Goal: Information Seeking & Learning: Understand process/instructions

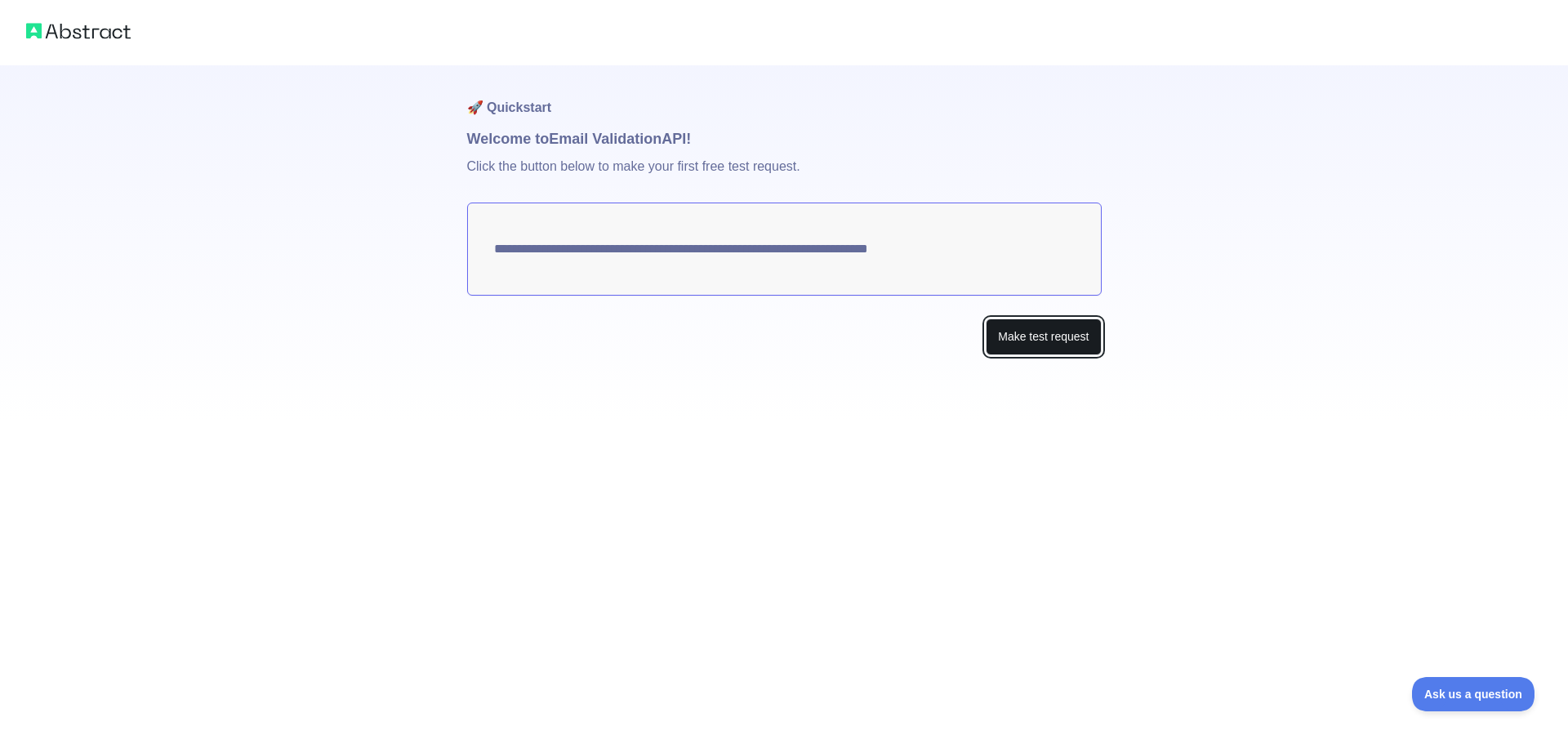
click at [1053, 345] on button "Make test request" at bounding box center [1043, 337] width 116 height 37
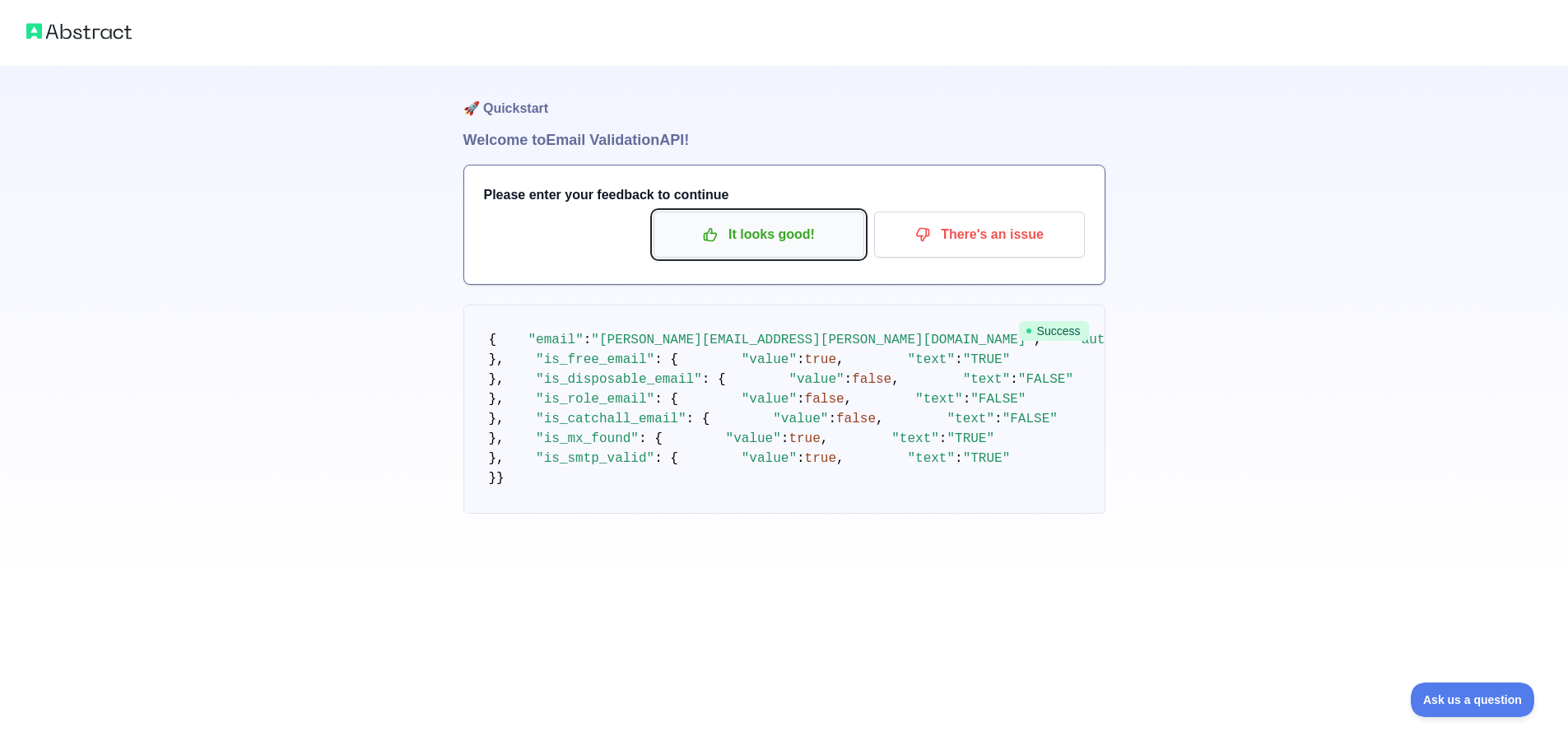
click at [770, 234] on p "It looks good!" at bounding box center [758, 234] width 186 height 28
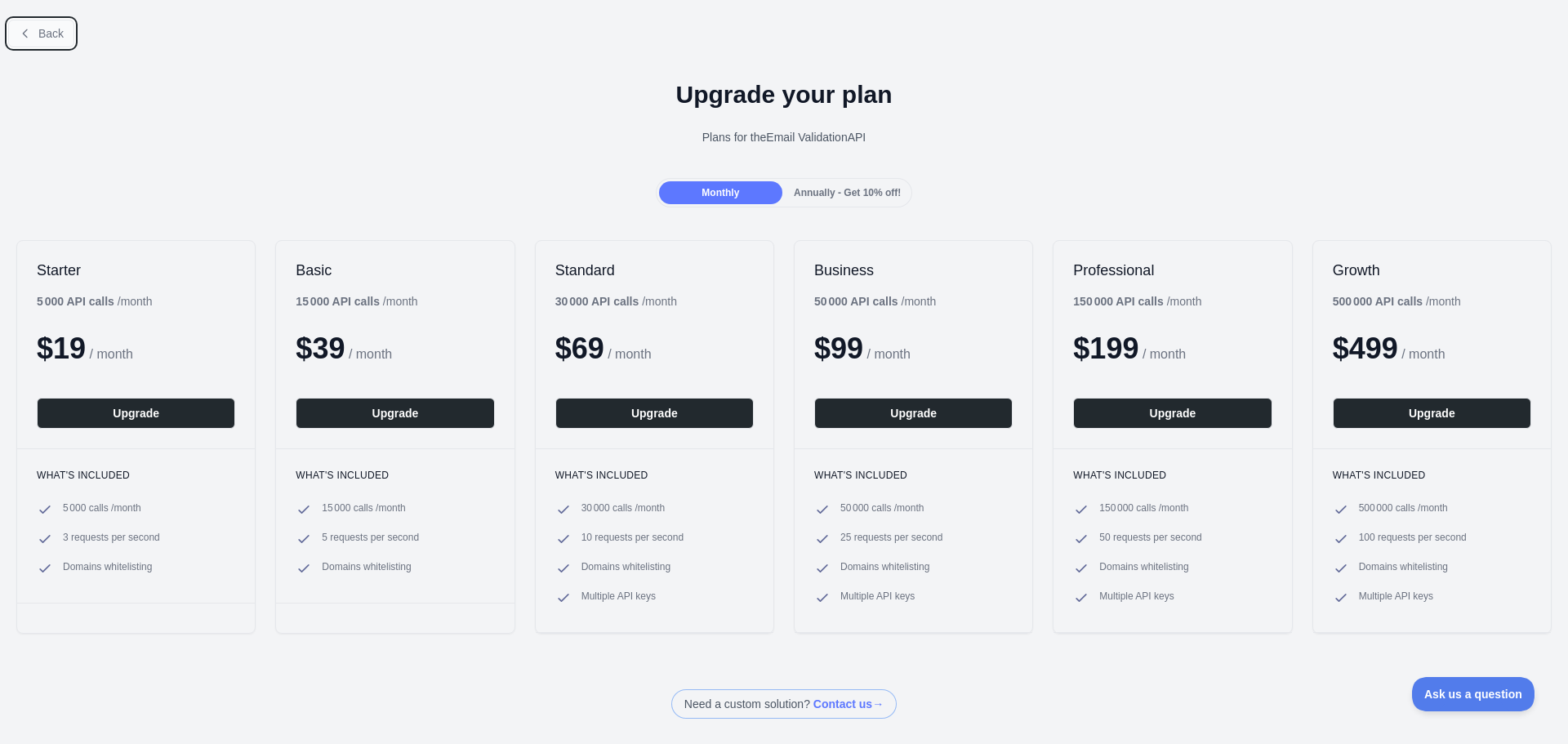
click at [57, 40] on span "Back" at bounding box center [51, 33] width 25 height 13
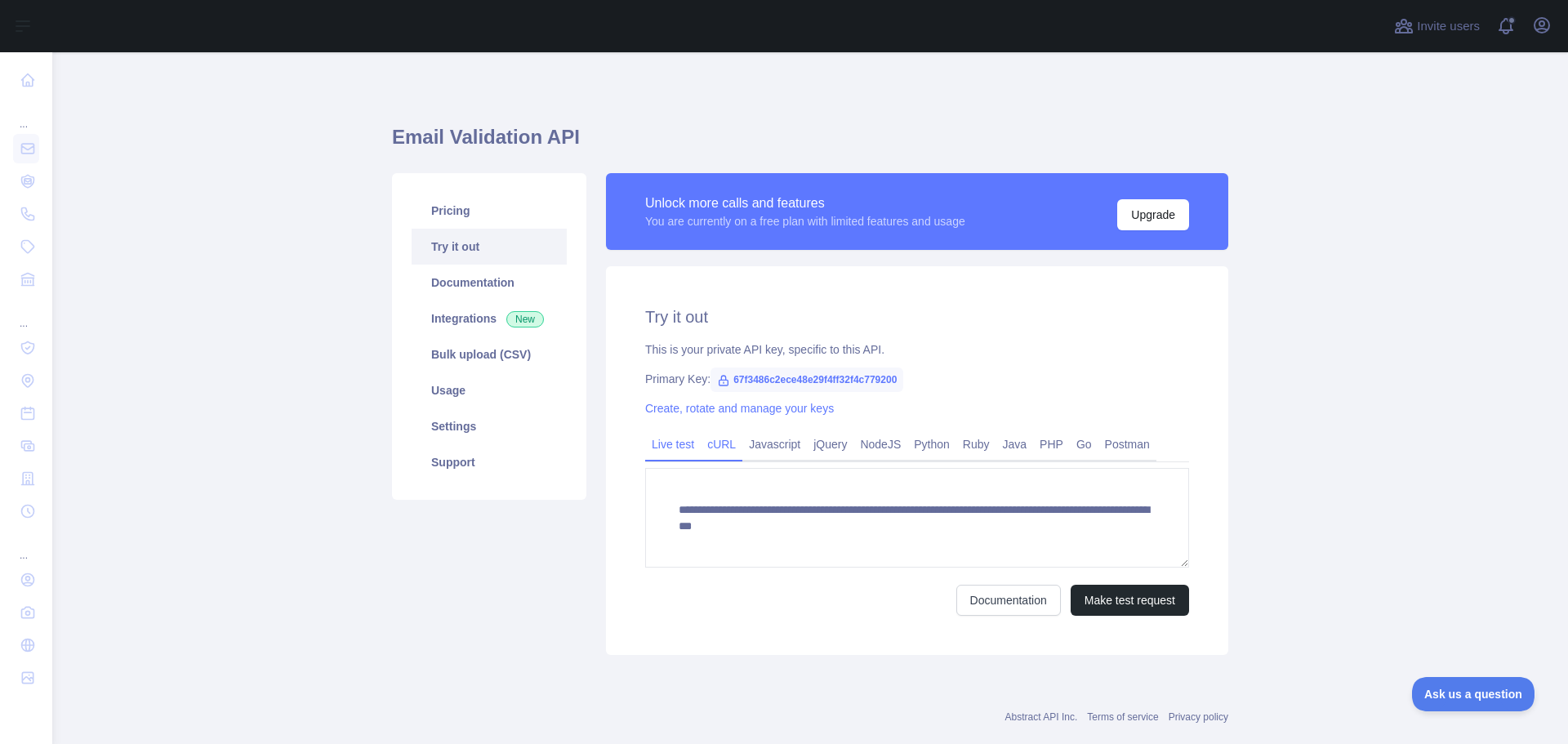
click at [704, 450] on link "cURL" at bounding box center [721, 444] width 41 height 26
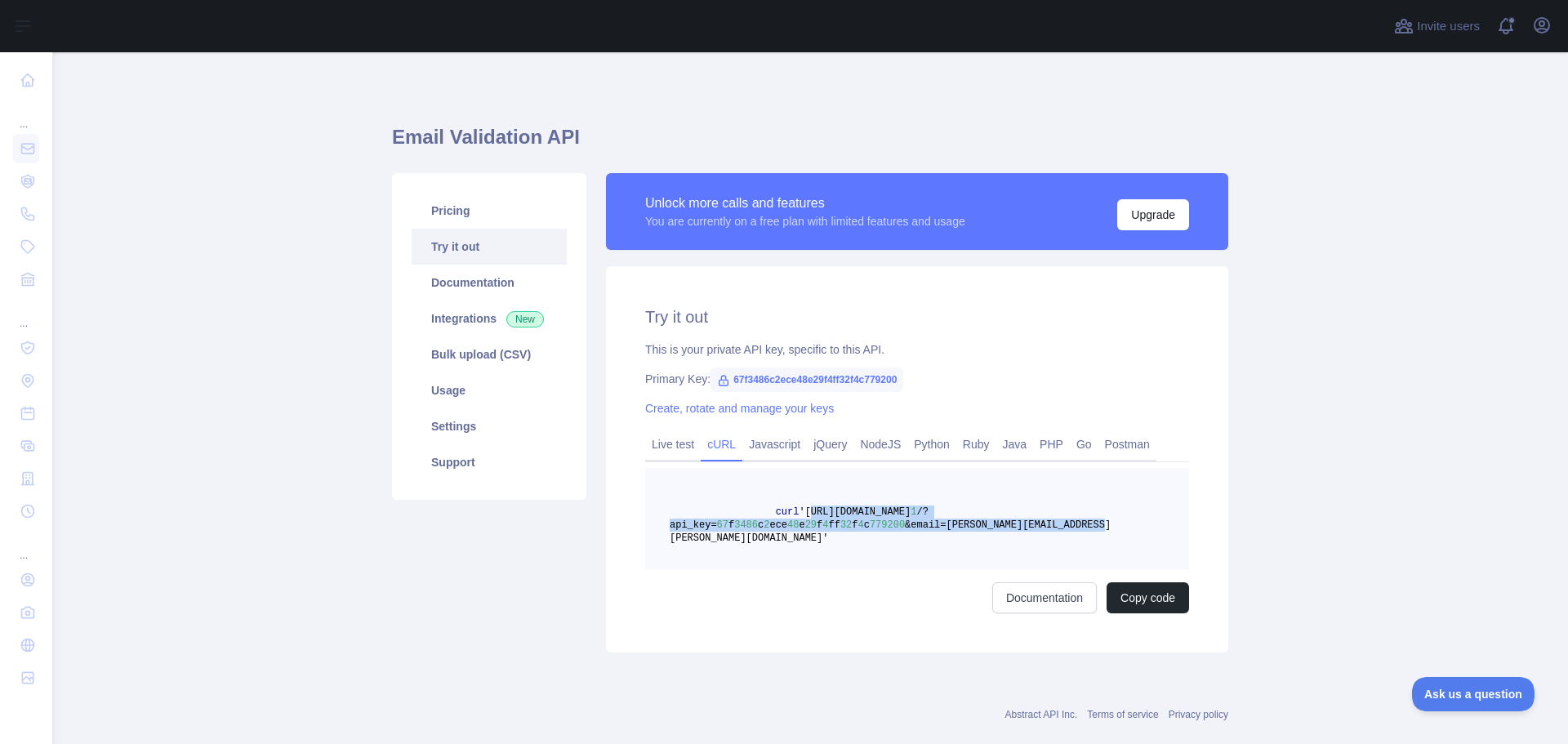
drag, startPoint x: 794, startPoint y: 512, endPoint x: 1064, endPoint y: 524, distance: 270.3
click at [1064, 524] on span "curl 'https://emailvalidation.abstractapi.com/v 1 /?api_key= 67 f 3486 c 2 ece …" at bounding box center [890, 525] width 441 height 38
copy span "https://emailvalidation.abstractapi.com/v 1 /?api_key= 67 f 3486 c 2 ece 48 e 2…"
click at [848, 486] on pre "curl 'https://emailvalidation.abstractapi.com/v 1 /?api_key= 67 f 3486 c 2 ece …" at bounding box center [917, 519] width 544 height 101
drag, startPoint x: 794, startPoint y: 513, endPoint x: 877, endPoint y: 527, distance: 84.2
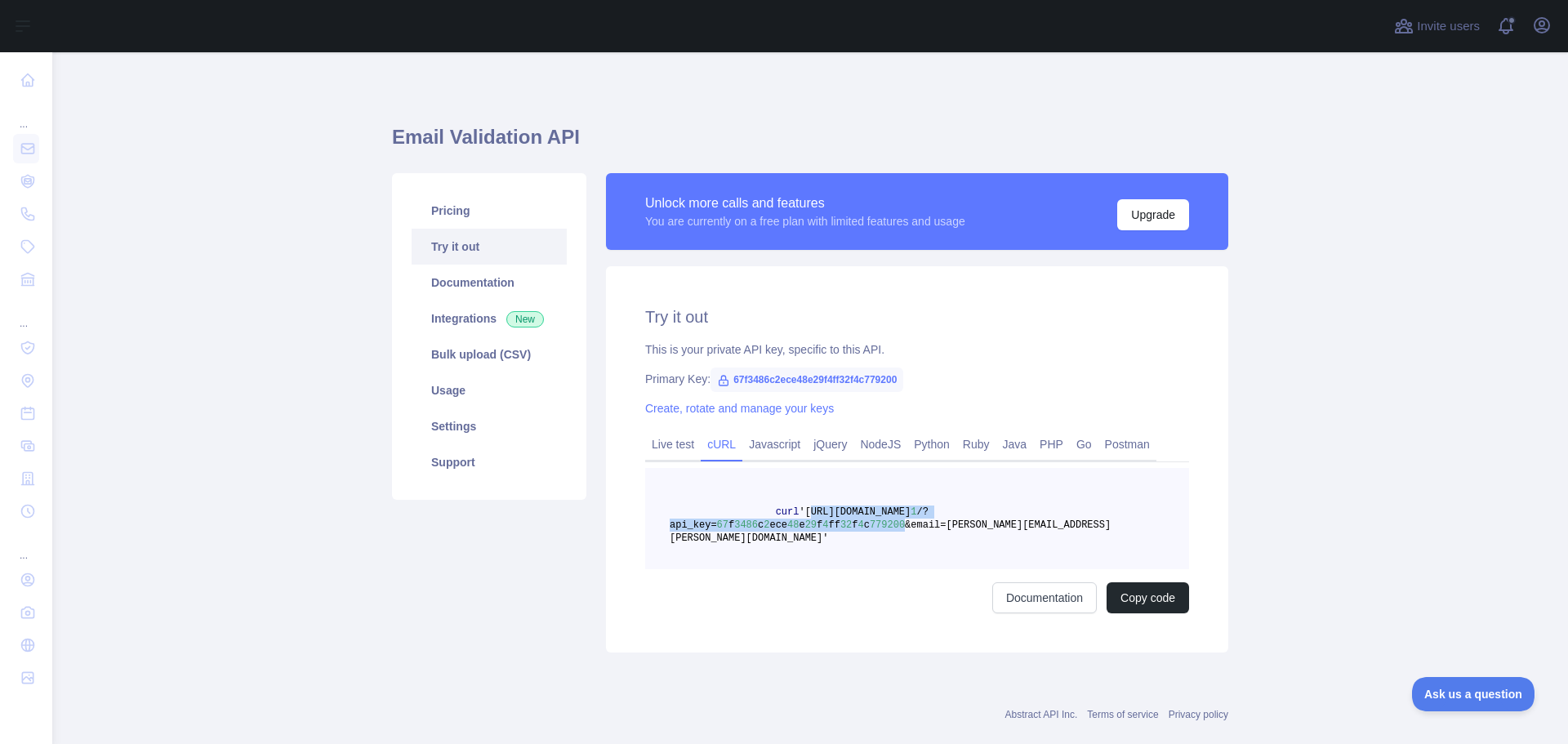
click at [877, 527] on span "curl 'https://emailvalidation.abstractapi.com/v 1 /?api_key= 67 f 3486 c 2 ece …" at bounding box center [890, 525] width 441 height 38
copy span "https://emailvalidation.abstractapi.com/v 1 /?api_key= 67 f 3486 c 2 ece 48 e 2…"
click at [1003, 417] on div "Try it out This is your private API key, specific to this API. Primary Key: 67f…" at bounding box center [917, 460] width 622 height 386
click at [461, 284] on link "Documentation" at bounding box center [489, 283] width 155 height 36
drag, startPoint x: 1062, startPoint y: 526, endPoint x: 795, endPoint y: 511, distance: 267.4
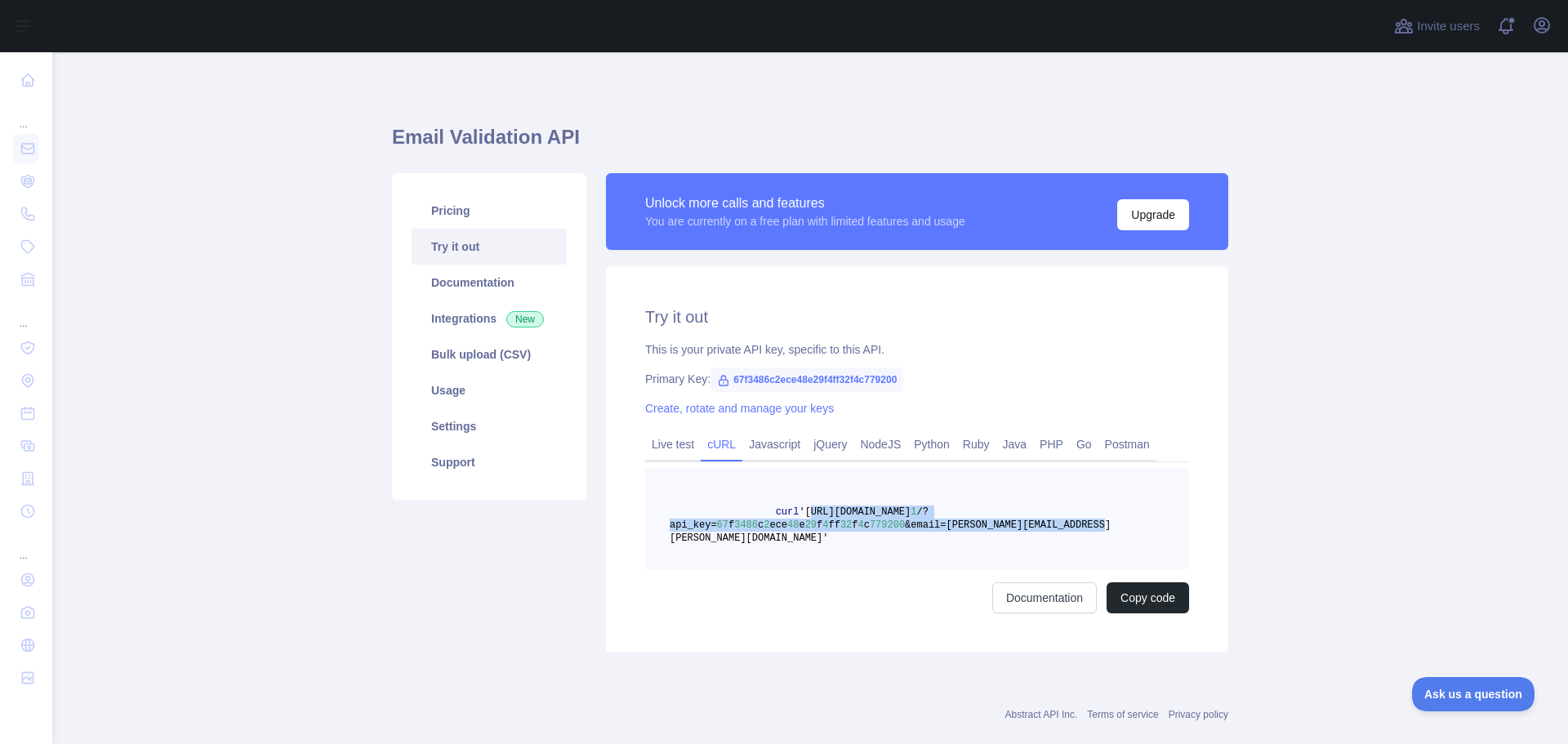
click at [795, 511] on span "curl 'https://emailvalidation.abstractapi.com/v 1 /?api_key= 67 f 3486 c 2 ece …" at bounding box center [890, 525] width 441 height 38
copy span "https://emailvalidation.abstractapi.com/v 1 /?api_key= 67 f 3486 c 2 ece 48 e 2…"
click at [1176, 582] on button "Copy code" at bounding box center [1148, 597] width 83 height 31
drag, startPoint x: 806, startPoint y: 517, endPoint x: 800, endPoint y: 510, distance: 9.2
click at [805, 515] on span "'https://emailvalidation.abstractapi.com/v" at bounding box center [854, 512] width 112 height 12
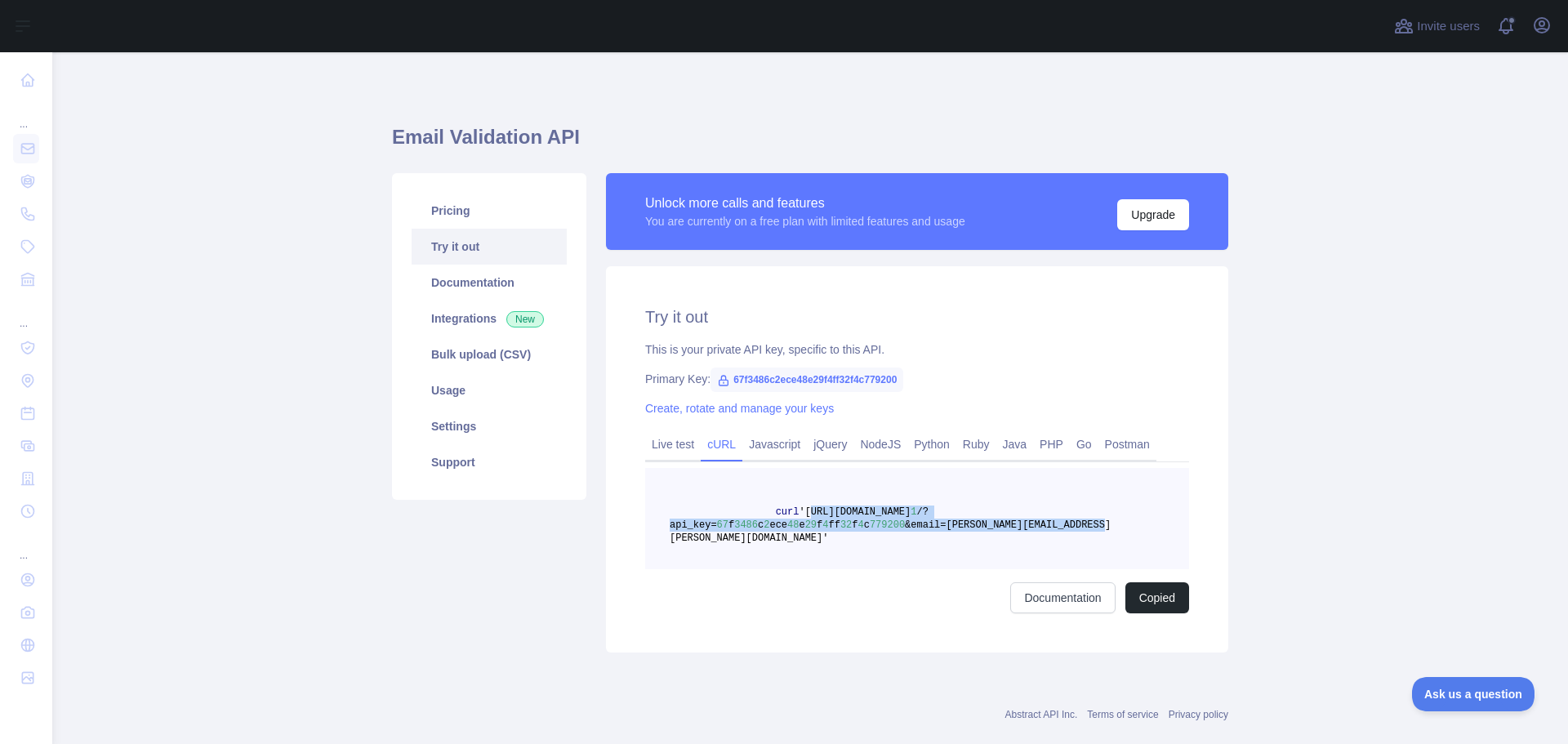
click at [799, 509] on span "'https://emailvalidation.abstractapi.com/v" at bounding box center [854, 512] width 112 height 12
drag, startPoint x: 793, startPoint y: 511, endPoint x: 1062, endPoint y: 526, distance: 269.4
click at [1062, 526] on span "curl 'https://emailvalidation.abstractapi.com/v 1 /?api_key= 67 f 3486 c 2 ece …" at bounding box center [890, 525] width 441 height 38
copy span "https://emailvalidation.abstractapi.com/v 1 /?api_key= 67 f 3486 c 2 ece 48 e 2…"
click at [723, 378] on span "67f3486c2ece48e29f4ff32f4c779200" at bounding box center [806, 380] width 192 height 24
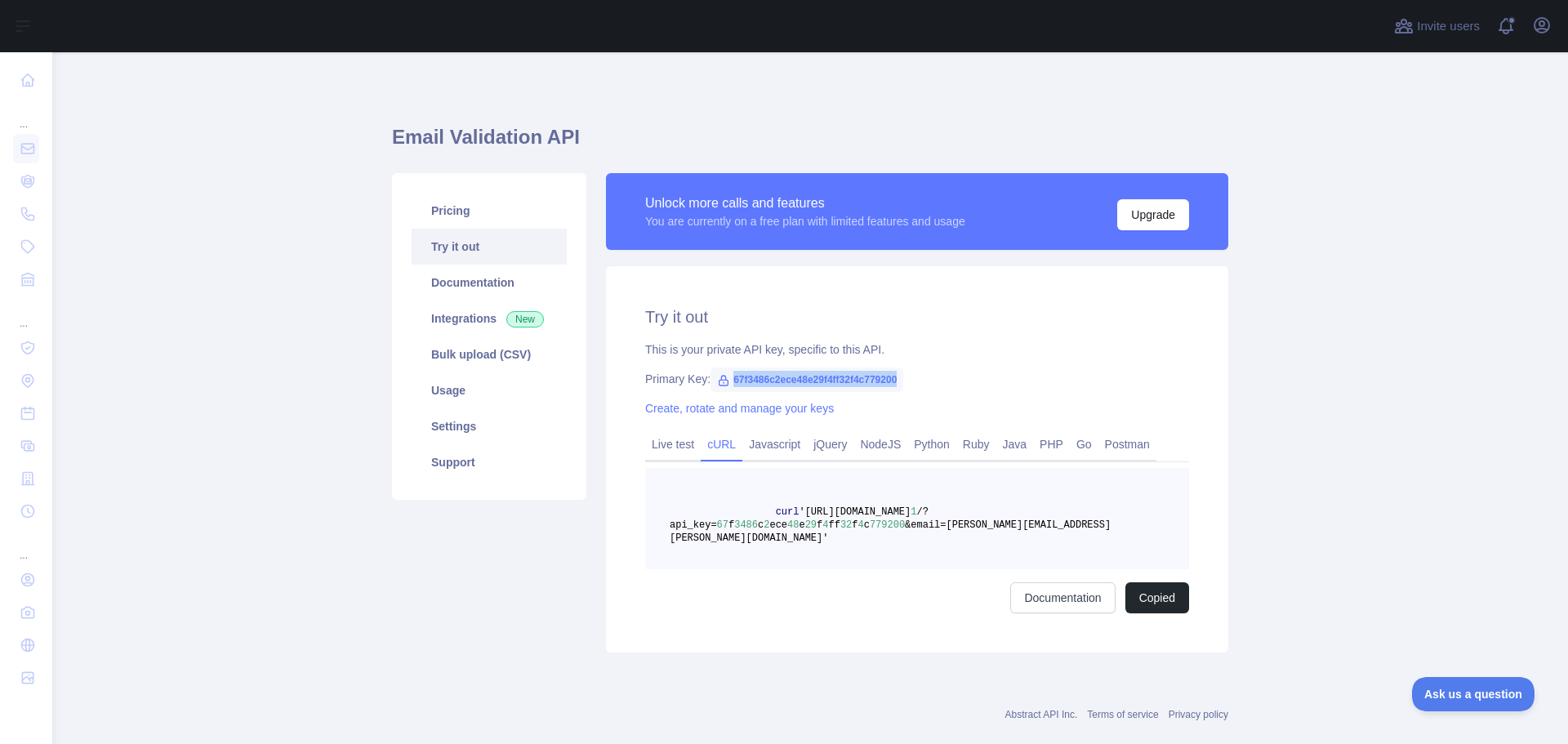
click at [723, 378] on span "67f3486c2ece48e29f4ff32f4c779200" at bounding box center [806, 380] width 192 height 24
copy span "67f3486c2ece48e29f4ff32f4c779200"
click at [688, 438] on link "Live test" at bounding box center [673, 444] width 56 height 26
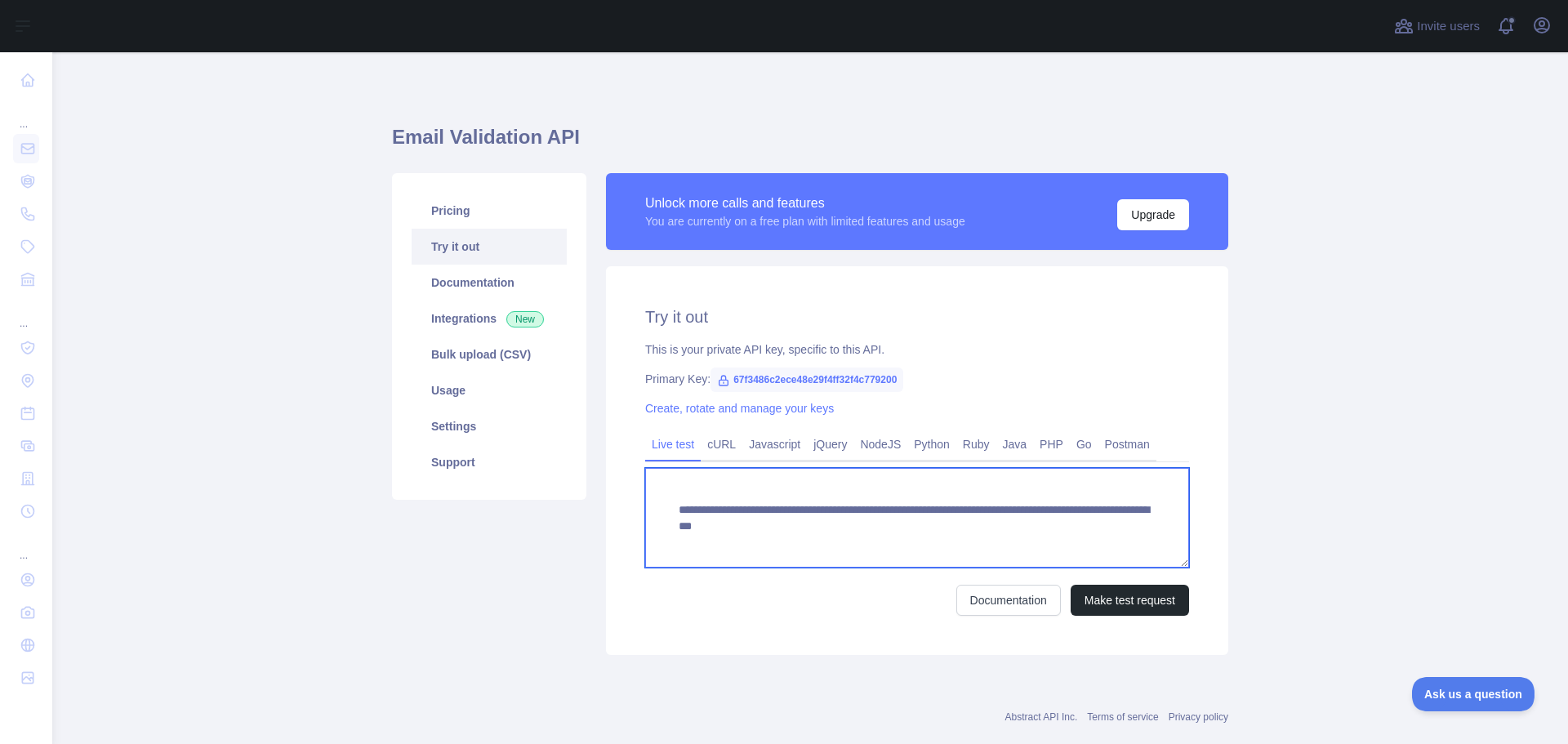
click at [781, 517] on textarea "**********" at bounding box center [917, 518] width 544 height 100
click at [781, 519] on textarea "**********" at bounding box center [917, 518] width 544 height 100
paste textarea
type textarea "**********"
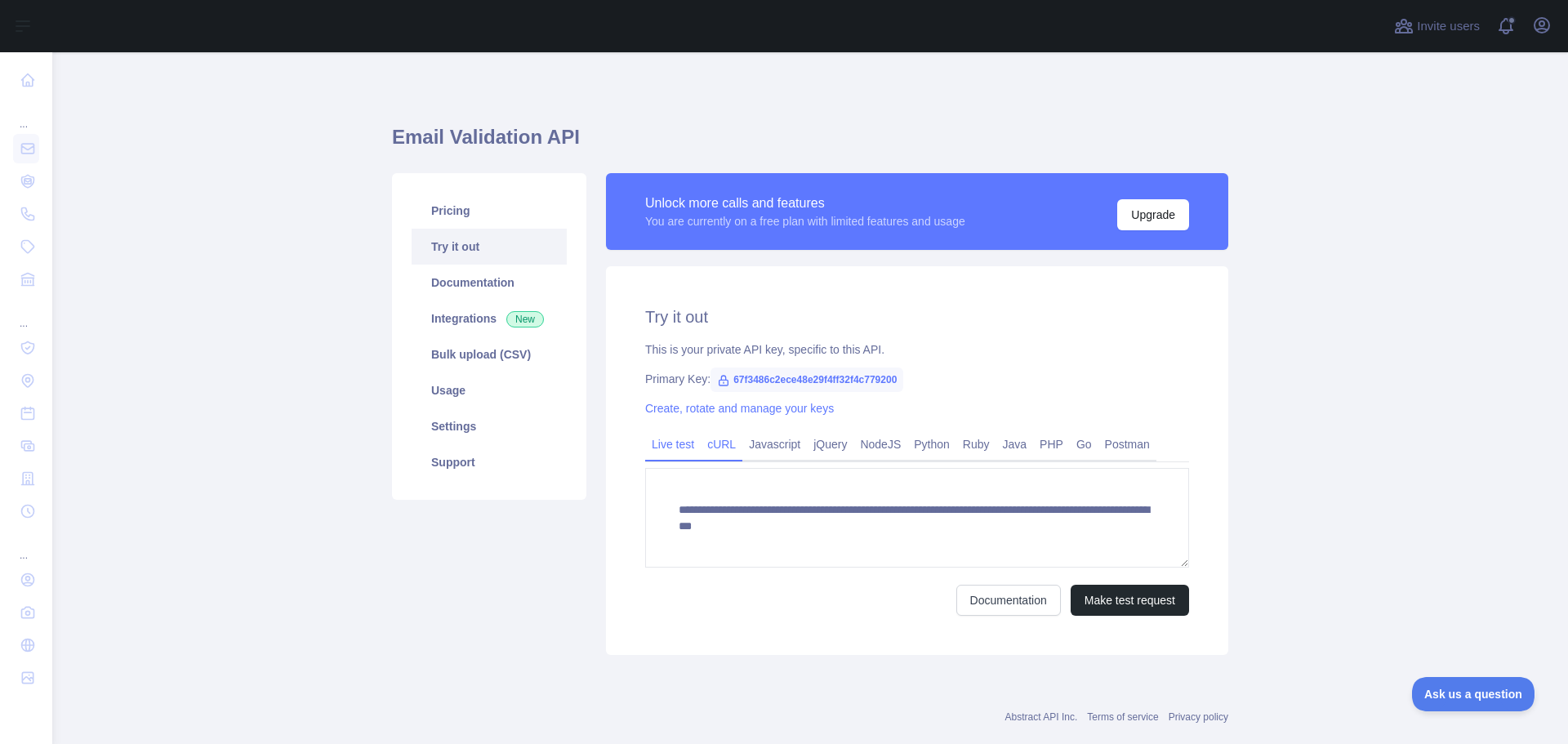
click at [701, 448] on link "cURL" at bounding box center [721, 444] width 41 height 26
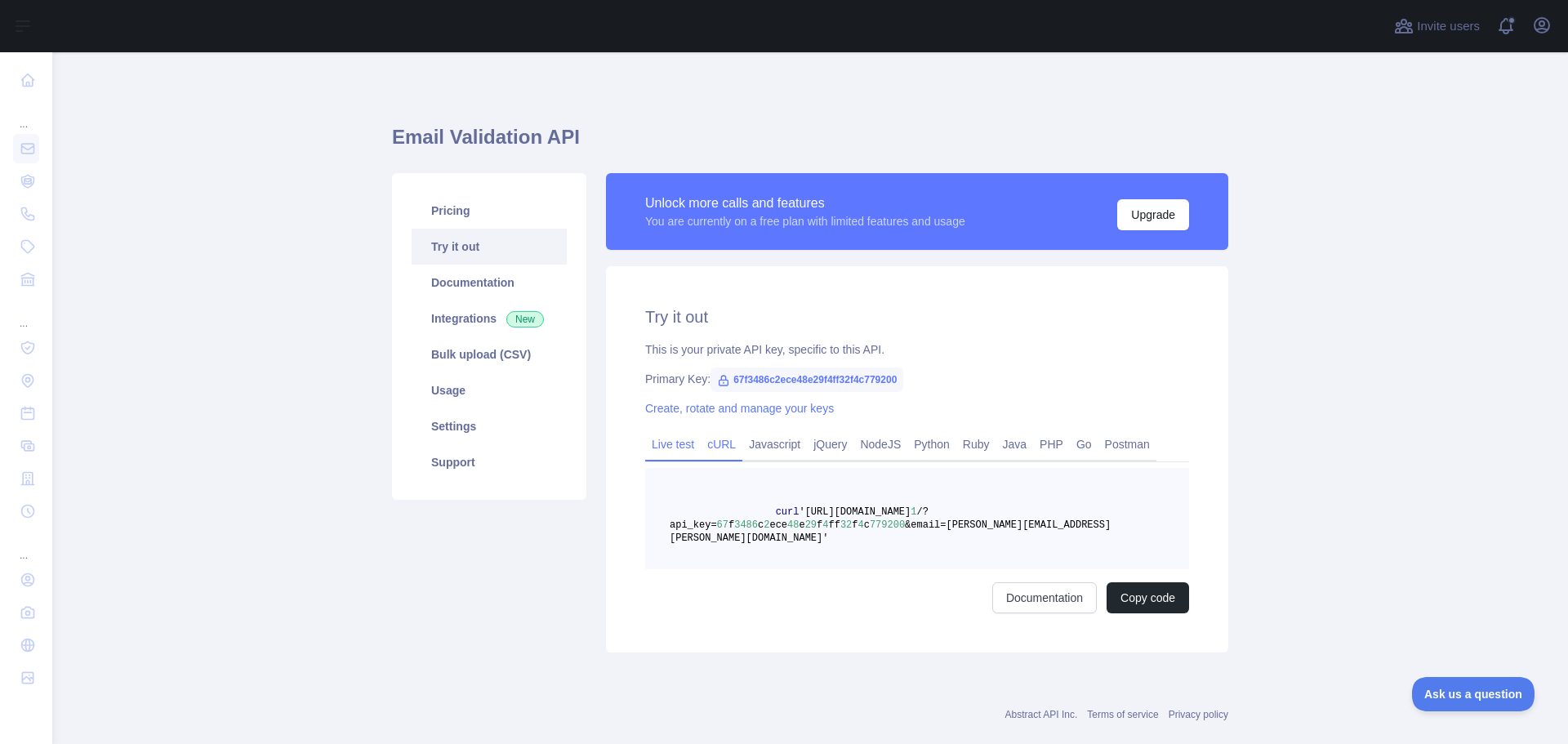
click at [678, 445] on link "Live test" at bounding box center [673, 444] width 56 height 26
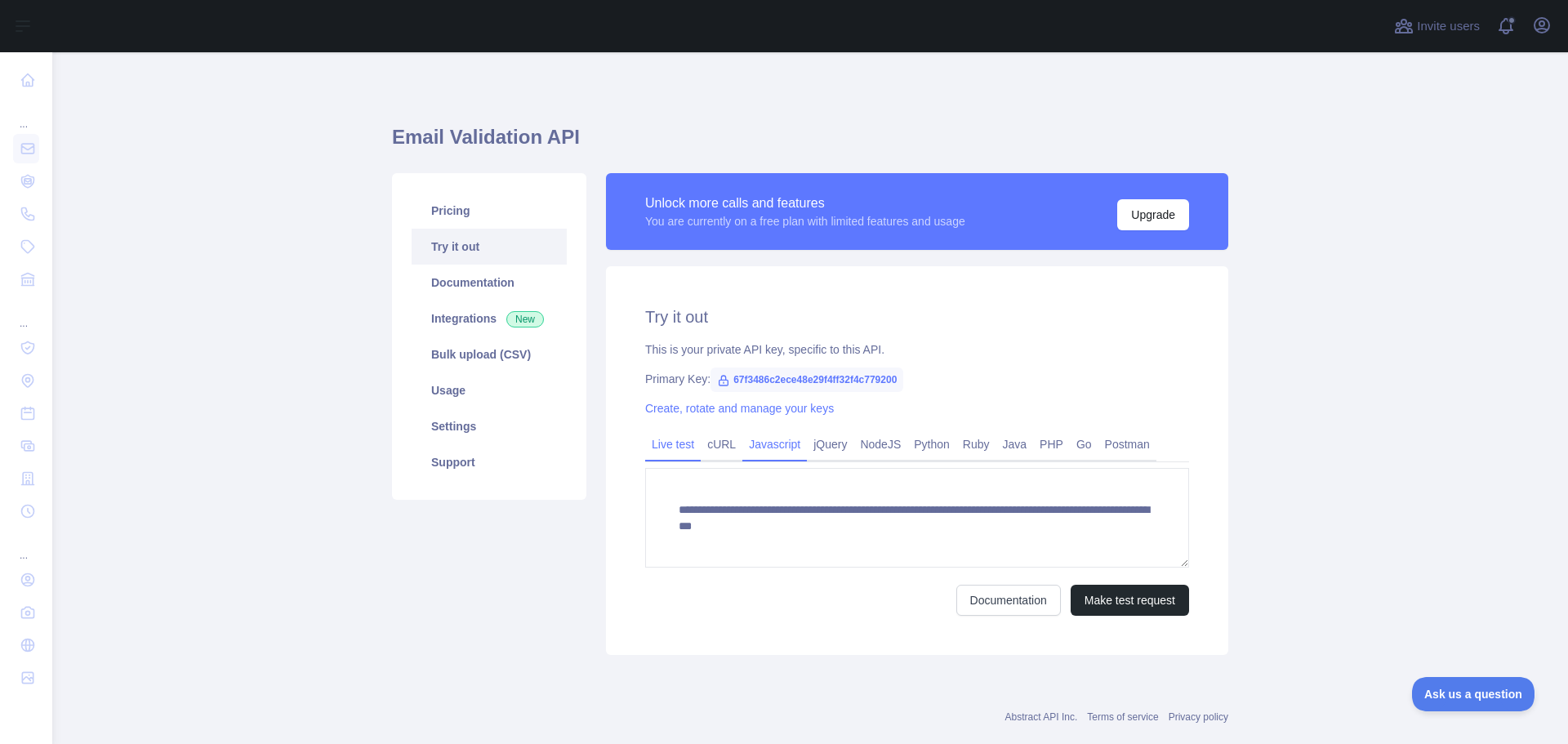
click at [768, 441] on link "Javascript" at bounding box center [774, 444] width 64 height 26
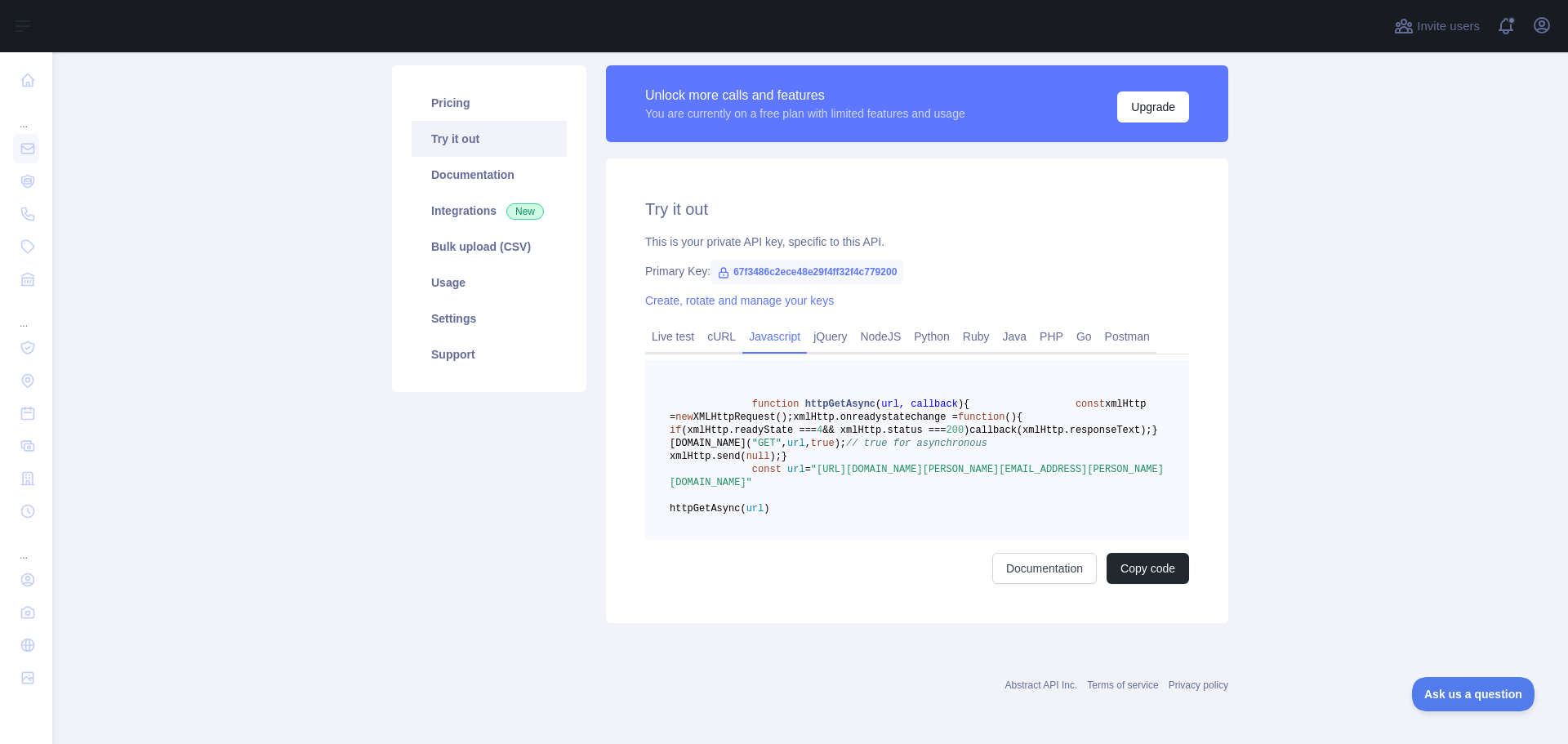
scroll to position [173, 0]
click at [826, 323] on link "jQuery" at bounding box center [830, 336] width 46 height 26
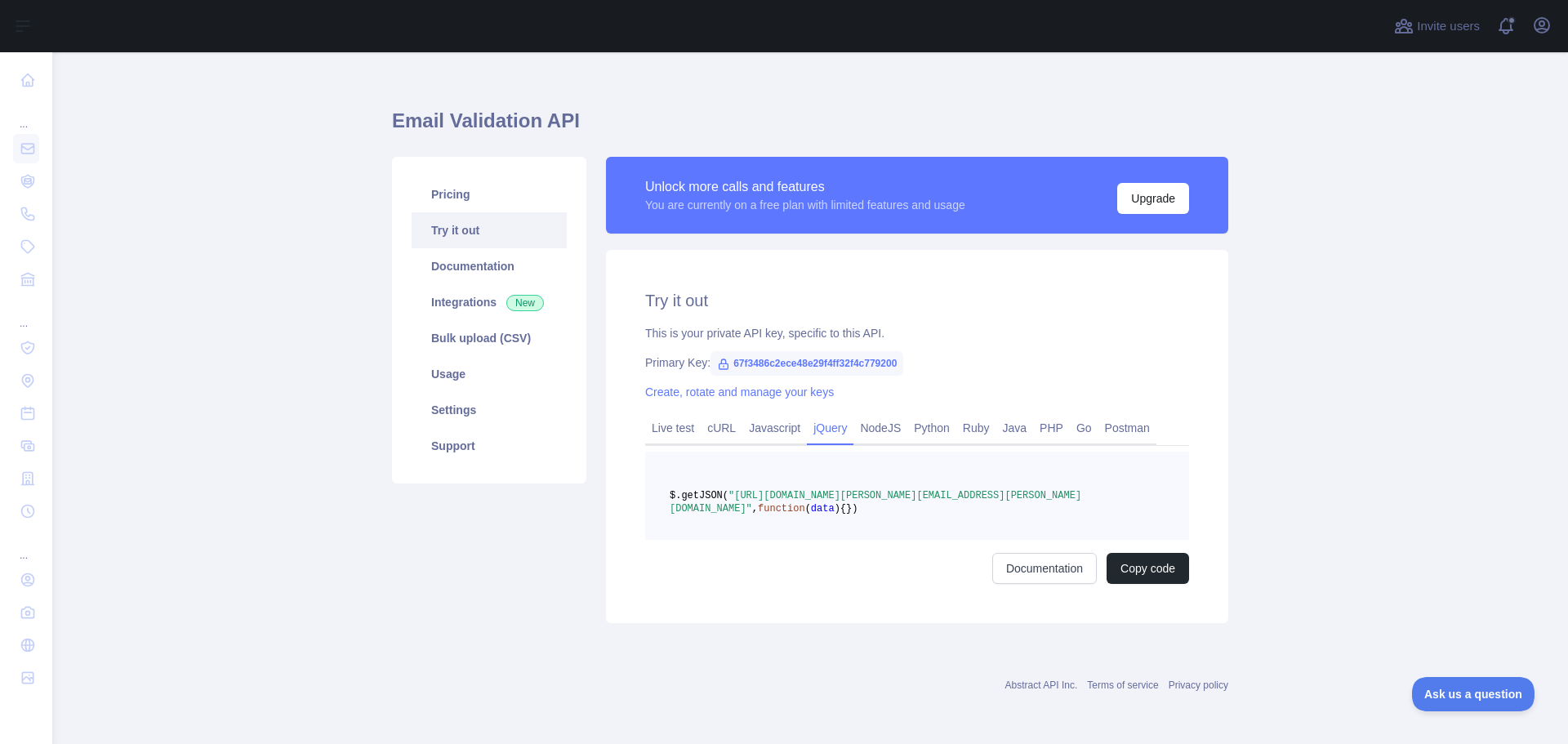
scroll to position [42, 0]
click at [755, 385] on link "Create, rotate and manage your keys" at bounding box center [740, 391] width 189 height 13
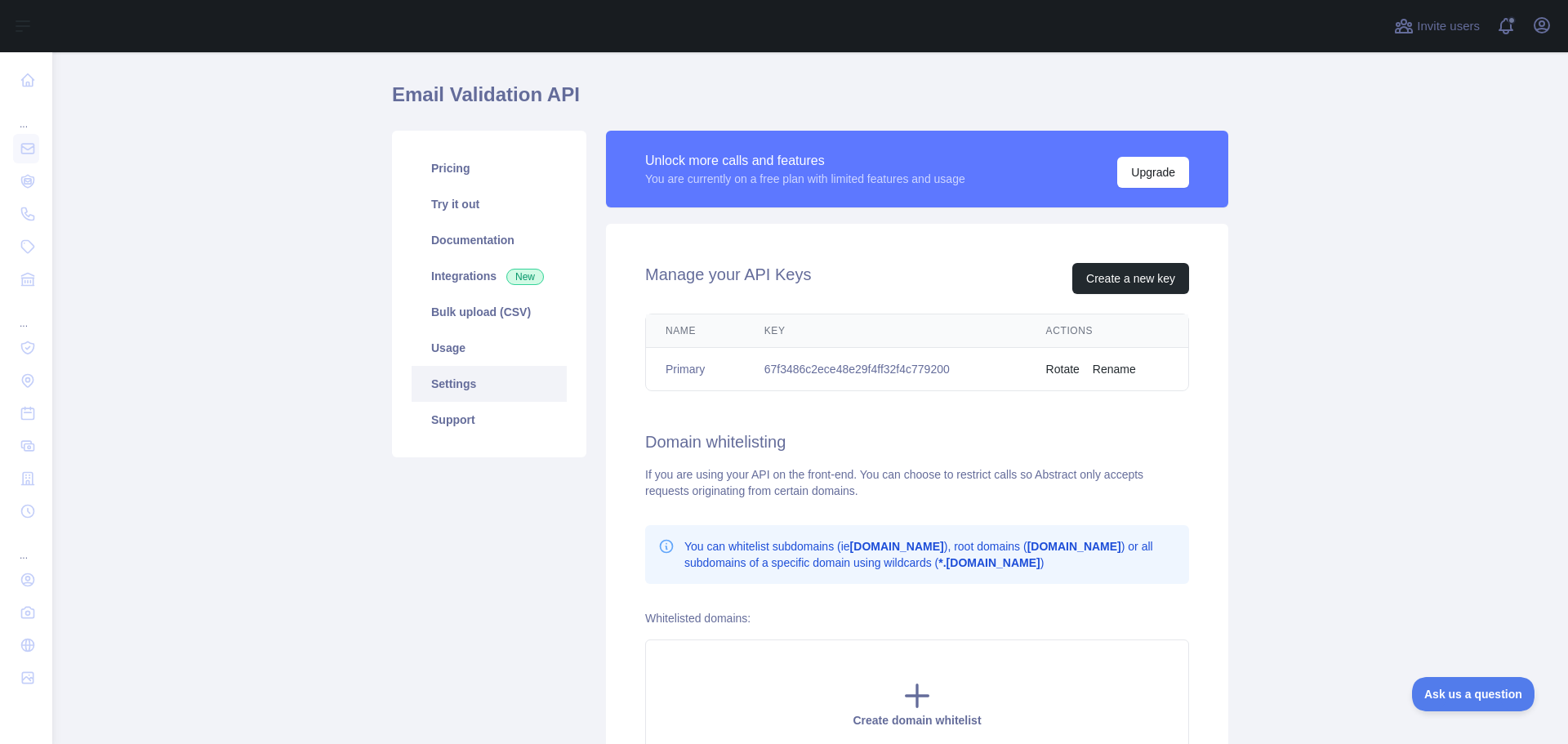
click at [1064, 369] on button "Rotate" at bounding box center [1063, 369] width 34 height 16
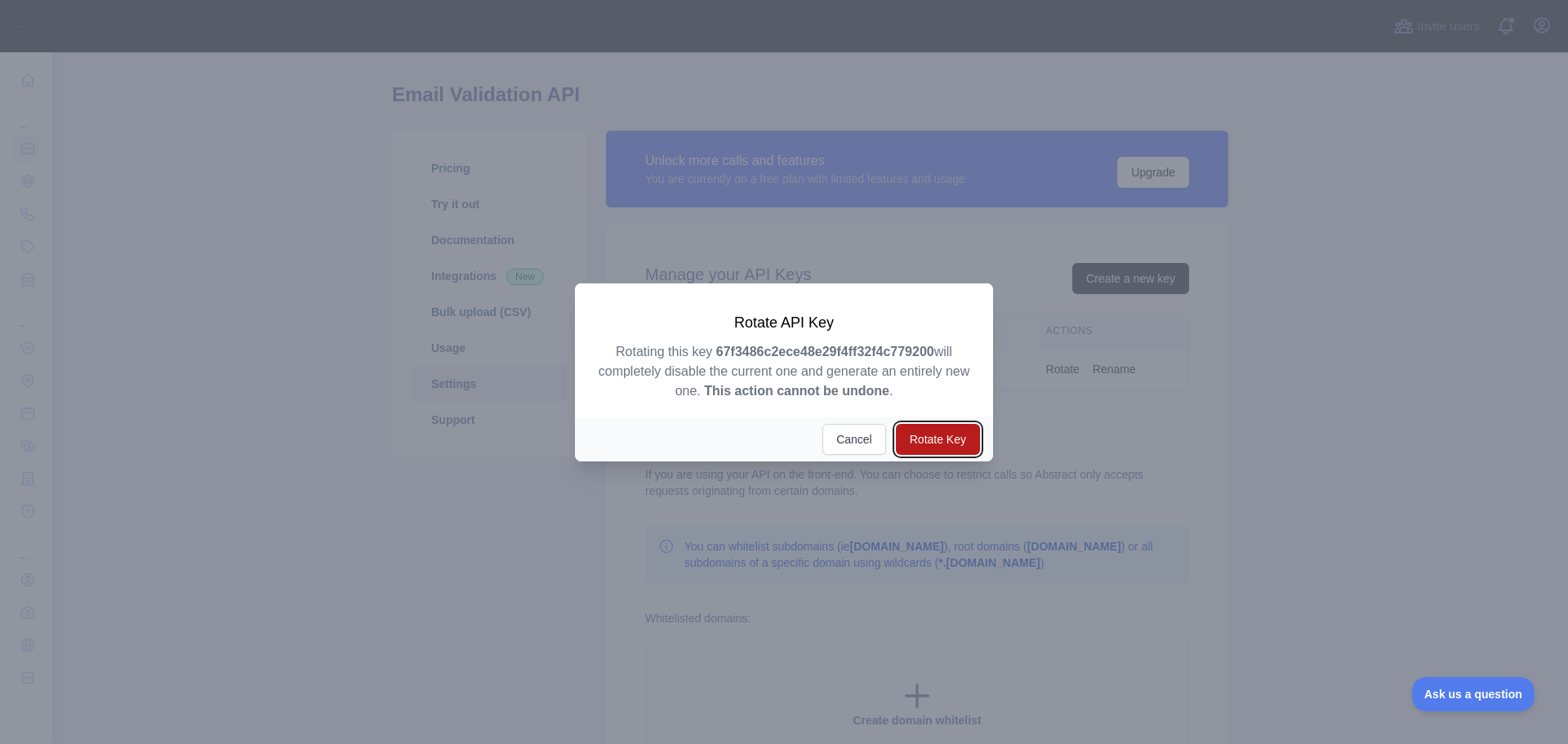
click at [938, 443] on button "Rotate Key" at bounding box center [938, 439] width 84 height 31
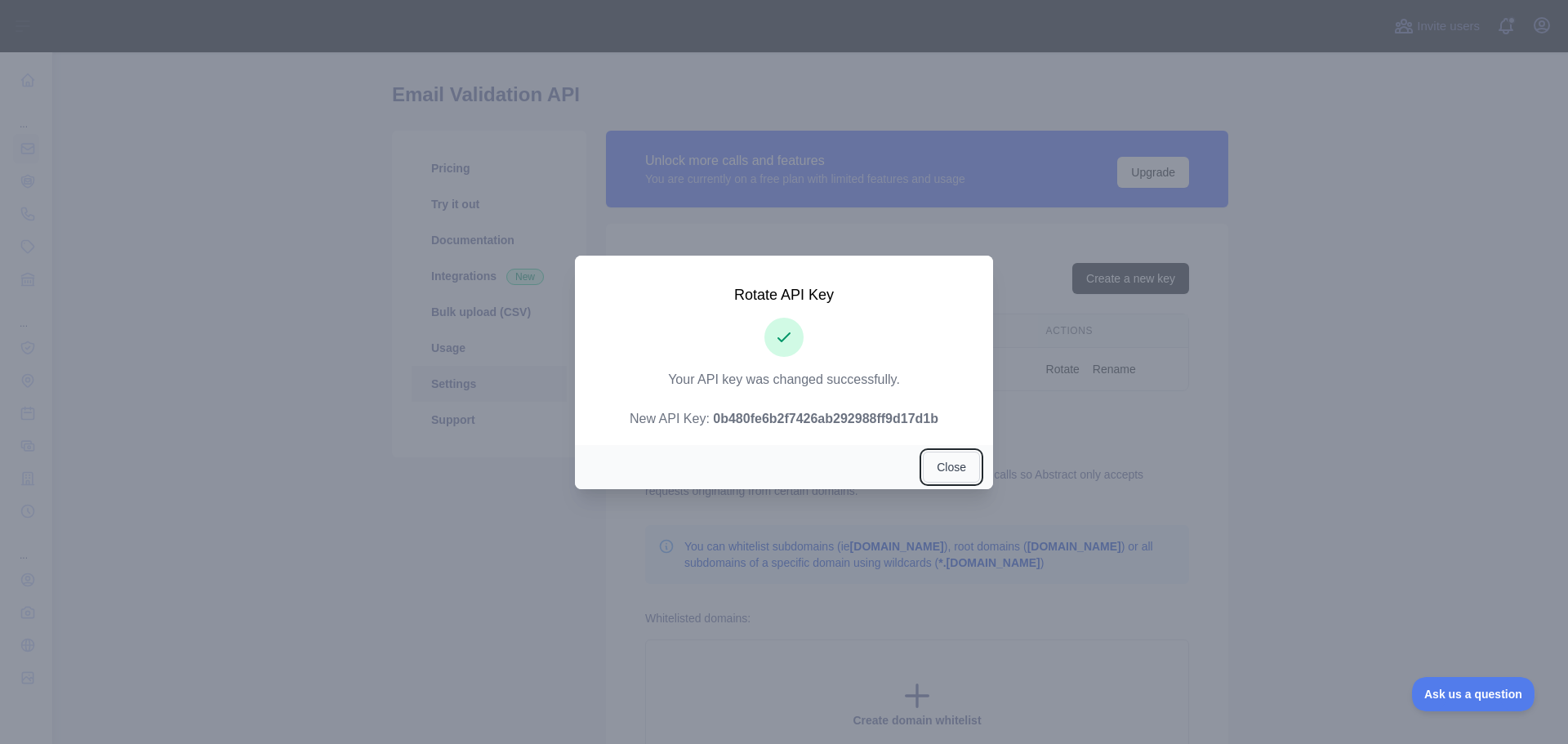
click at [962, 464] on button "Close" at bounding box center [951, 466] width 57 height 31
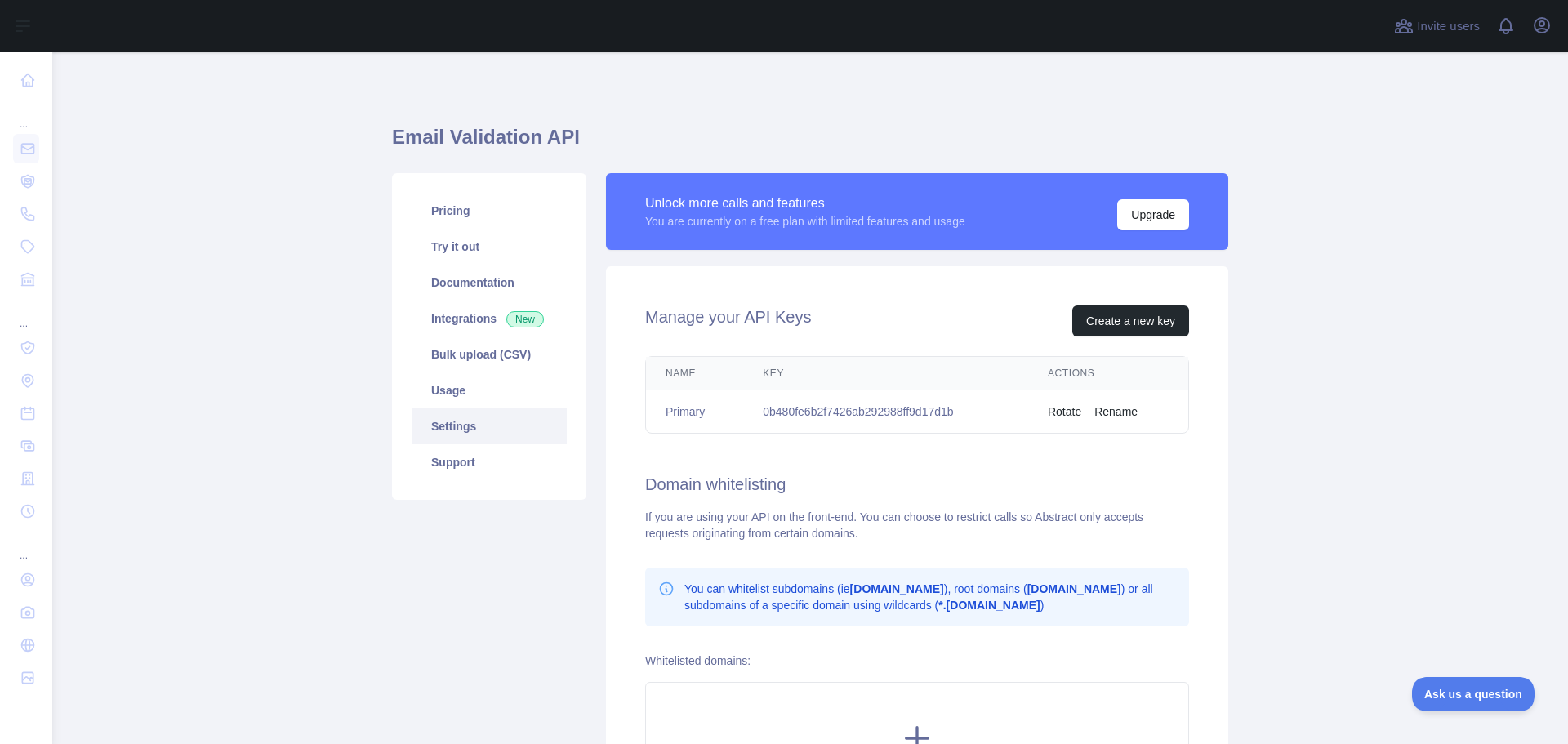
click at [820, 415] on td "0b480fe6b2f7426ab292988ff9d17d1b" at bounding box center [886, 412] width 285 height 43
click at [821, 415] on td "0b480fe6b2f7426ab292988ff9d17d1b" at bounding box center [886, 412] width 285 height 43
copy td "0b480fe6b2f7426ab292988ff9d17d1b"
click at [456, 241] on link "Try it out" at bounding box center [489, 246] width 155 height 36
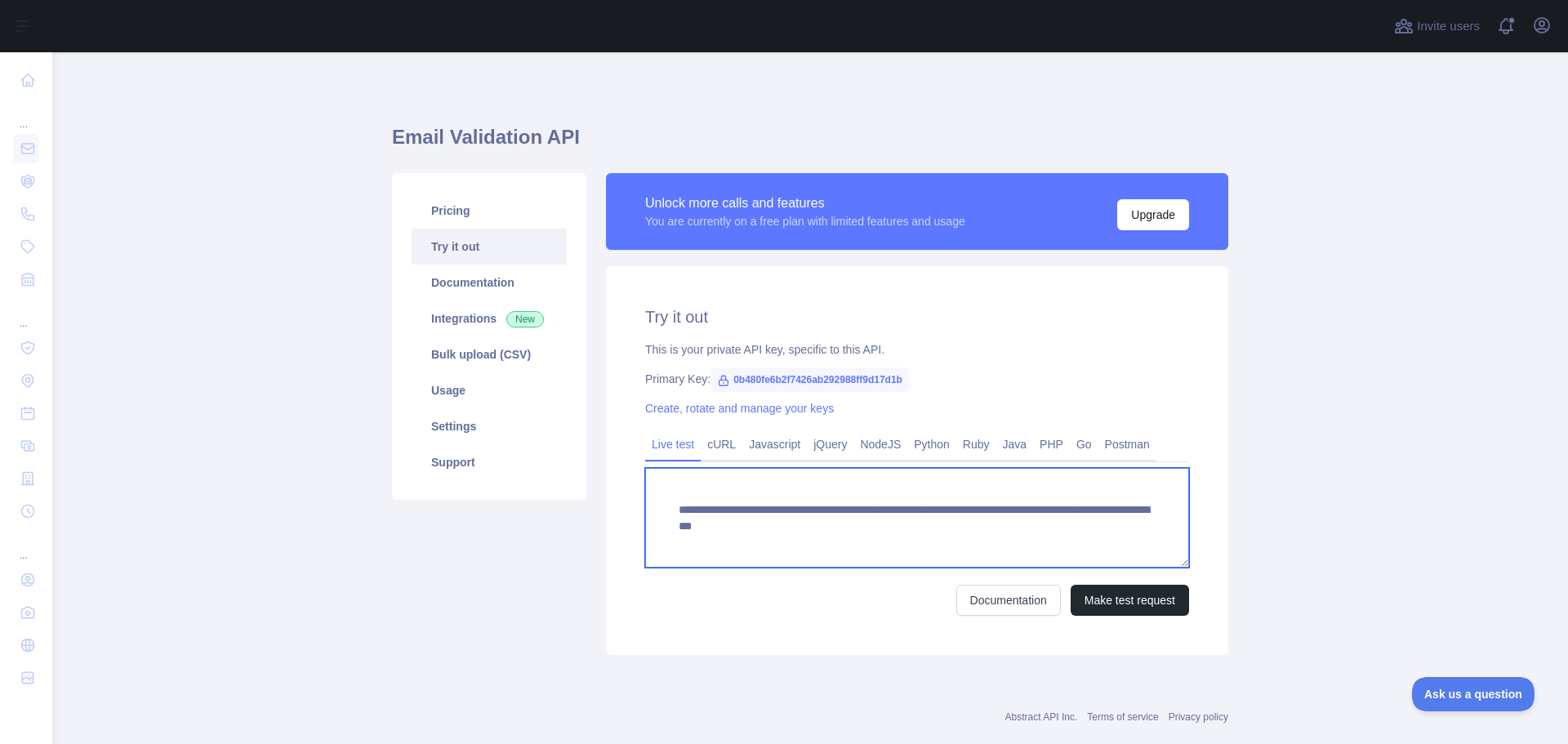
drag, startPoint x: 682, startPoint y: 516, endPoint x: 1117, endPoint y: 527, distance: 435.1
click at [1117, 527] on textarea "**********" at bounding box center [917, 518] width 544 height 100
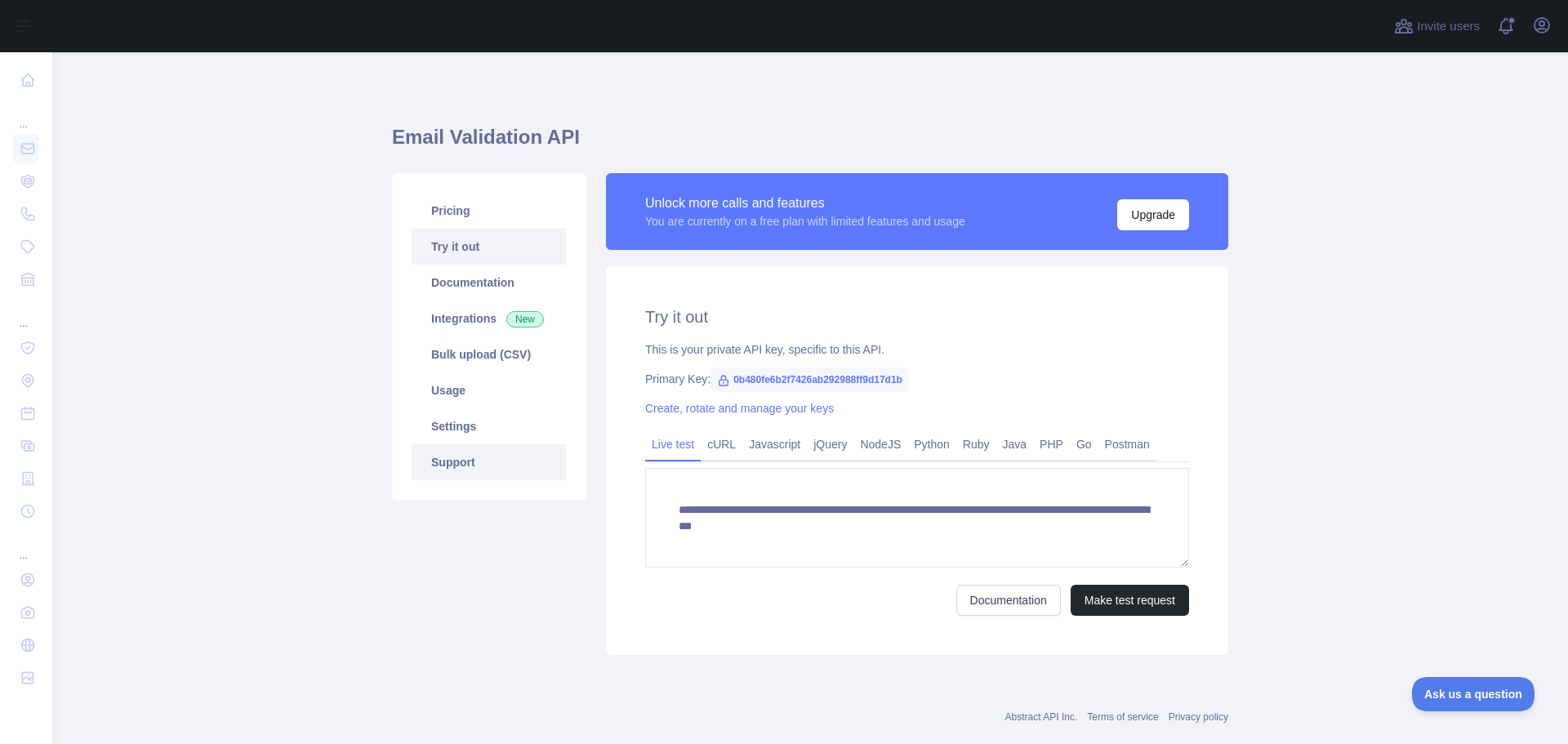
click at [475, 463] on link "Support" at bounding box center [489, 462] width 155 height 36
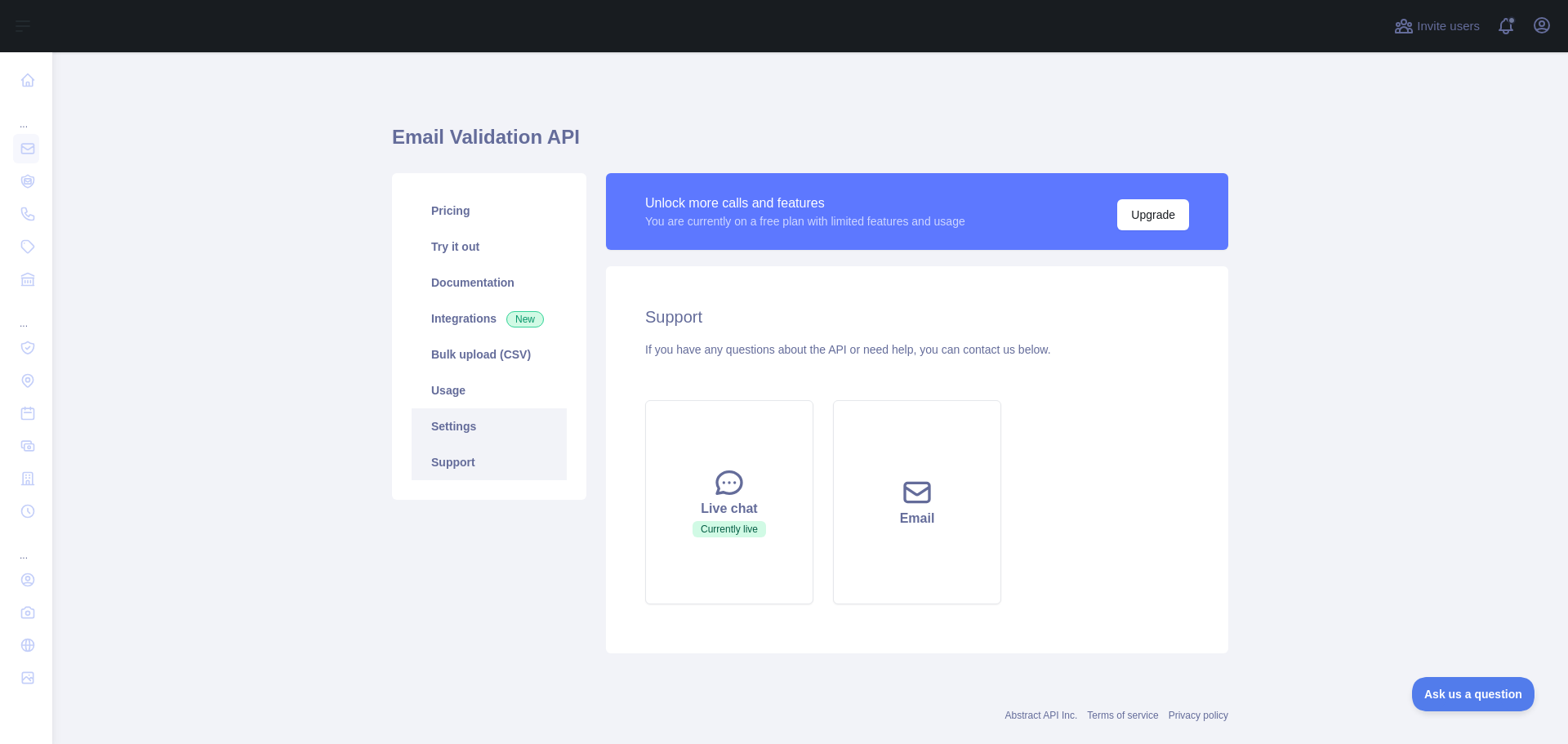
click at [480, 437] on link "Settings" at bounding box center [489, 426] width 155 height 36
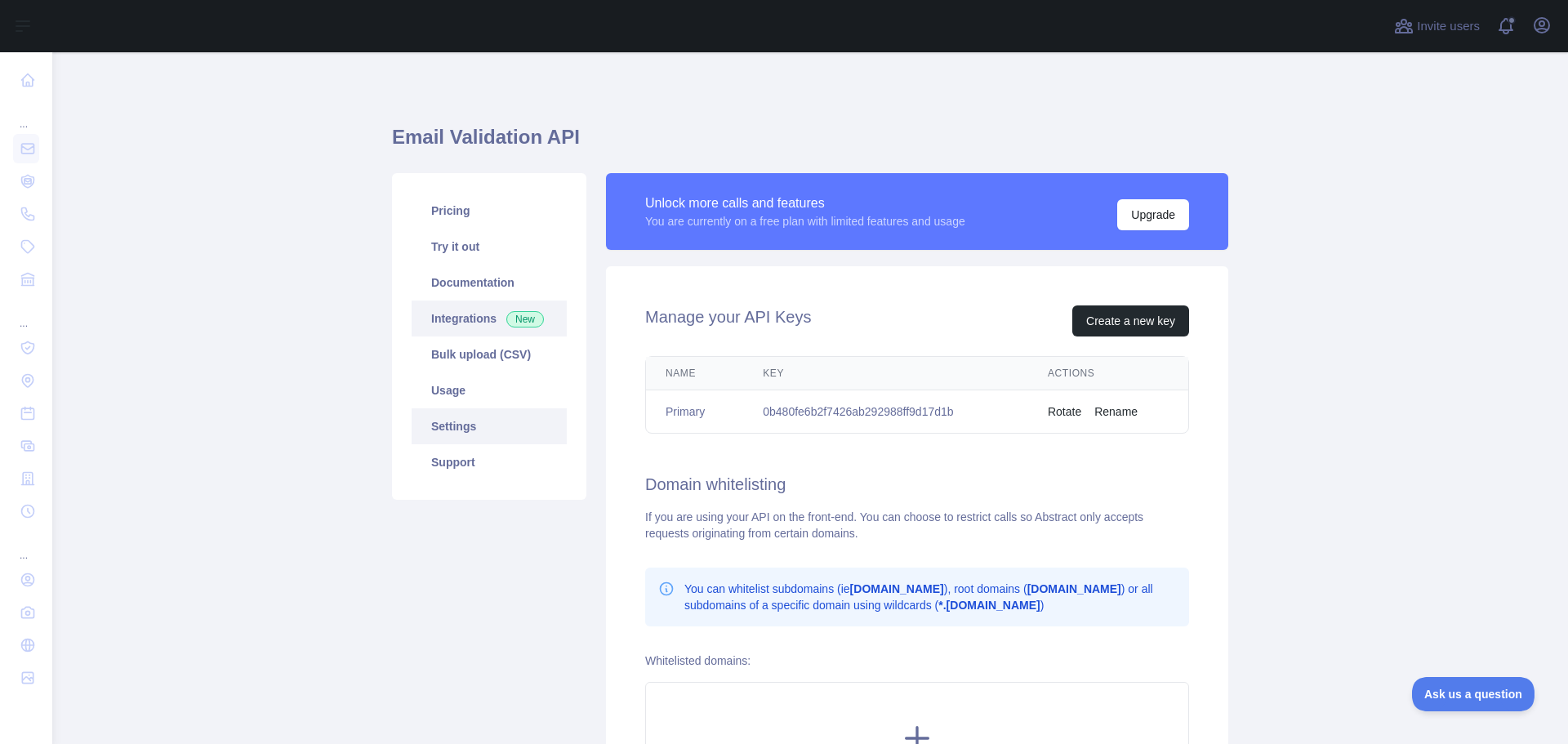
click at [468, 336] on link "Integrations New" at bounding box center [489, 318] width 155 height 36
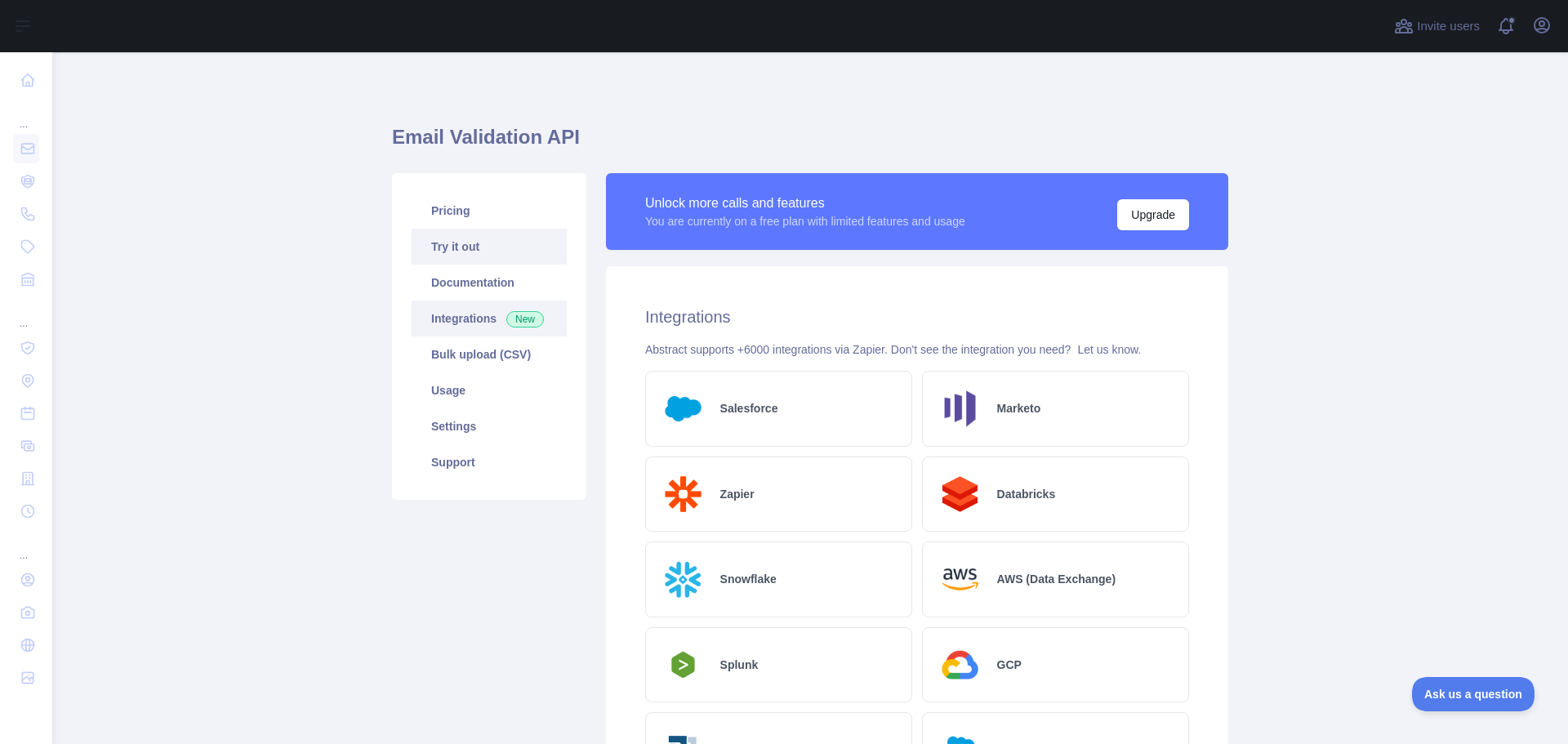
click at [486, 240] on link "Try it out" at bounding box center [489, 246] width 155 height 36
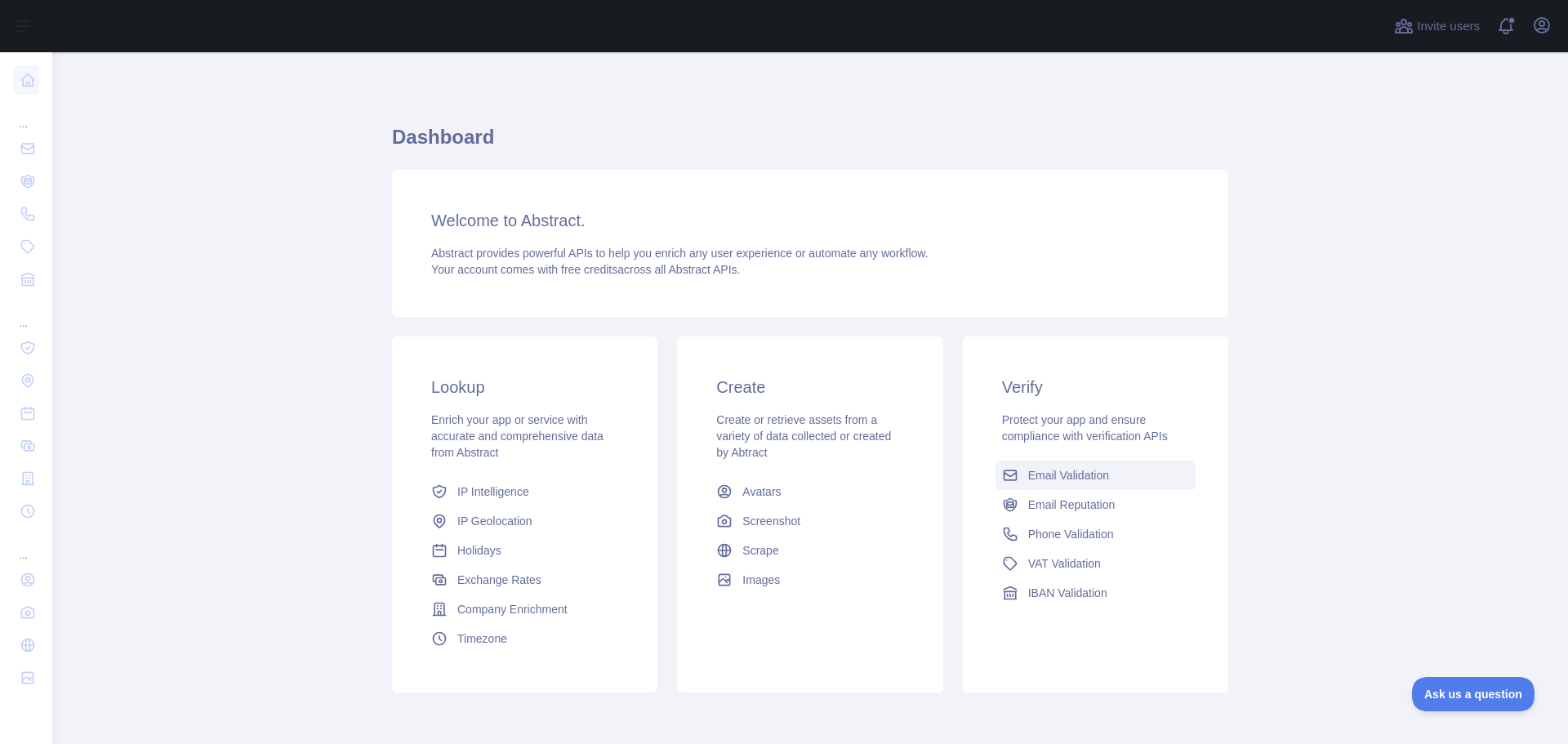
click at [1053, 478] on span "Email Validation" at bounding box center [1069, 475] width 81 height 16
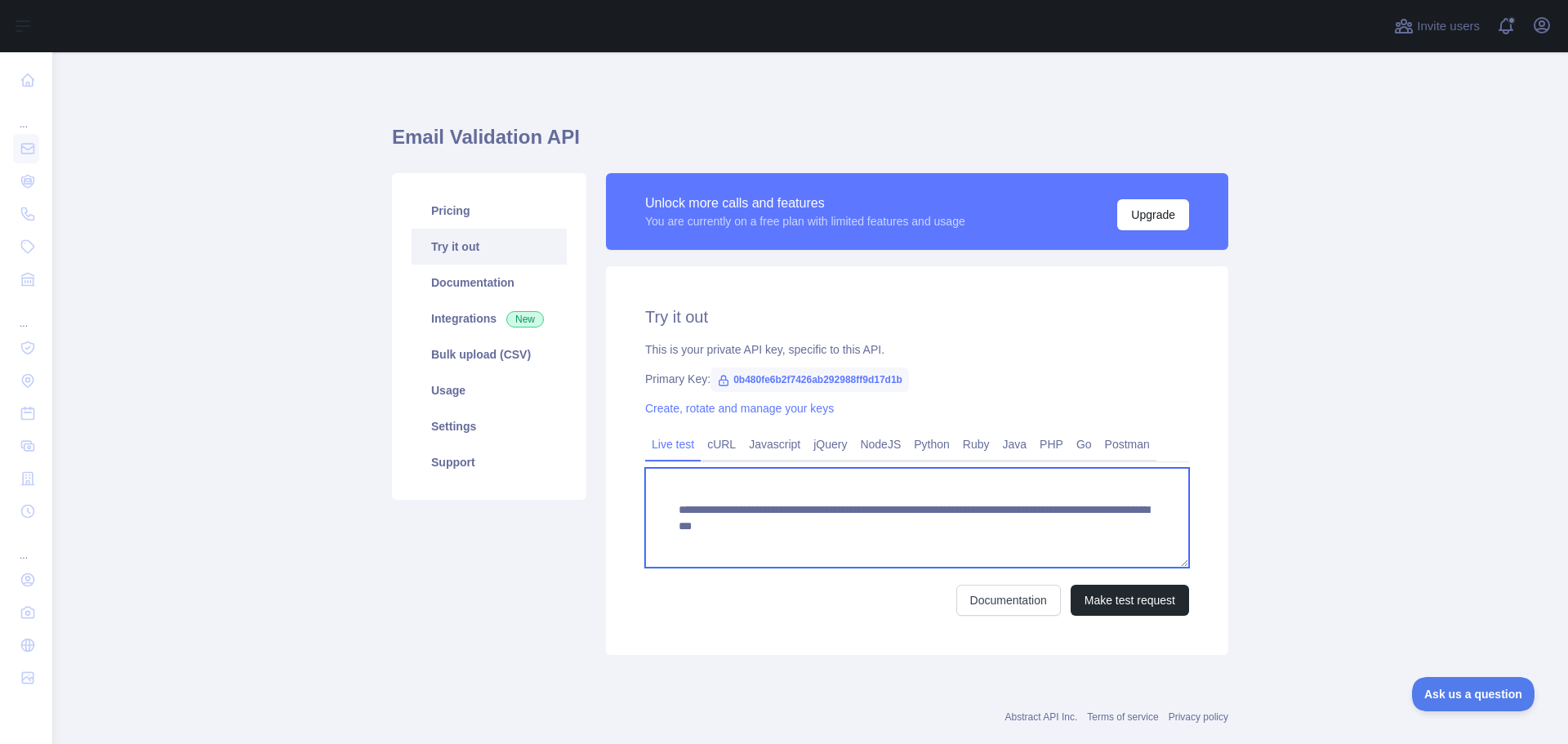
drag, startPoint x: 1120, startPoint y: 529, endPoint x: 578, endPoint y: 404, distance: 556.2
click at [635, 483] on div "**********" at bounding box center [917, 461] width 622 height 389
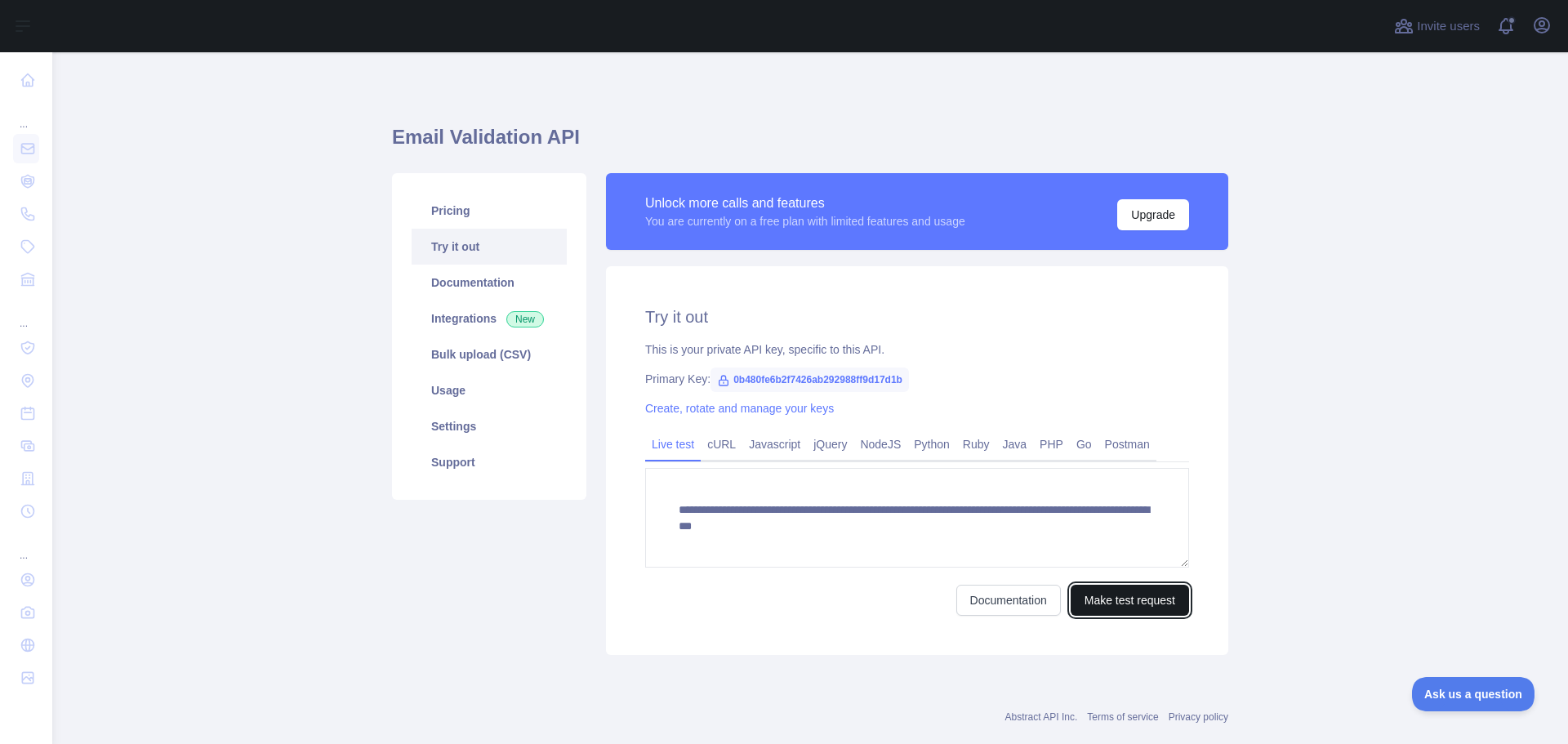
click at [1146, 596] on button "Make test request" at bounding box center [1129, 600] width 118 height 31
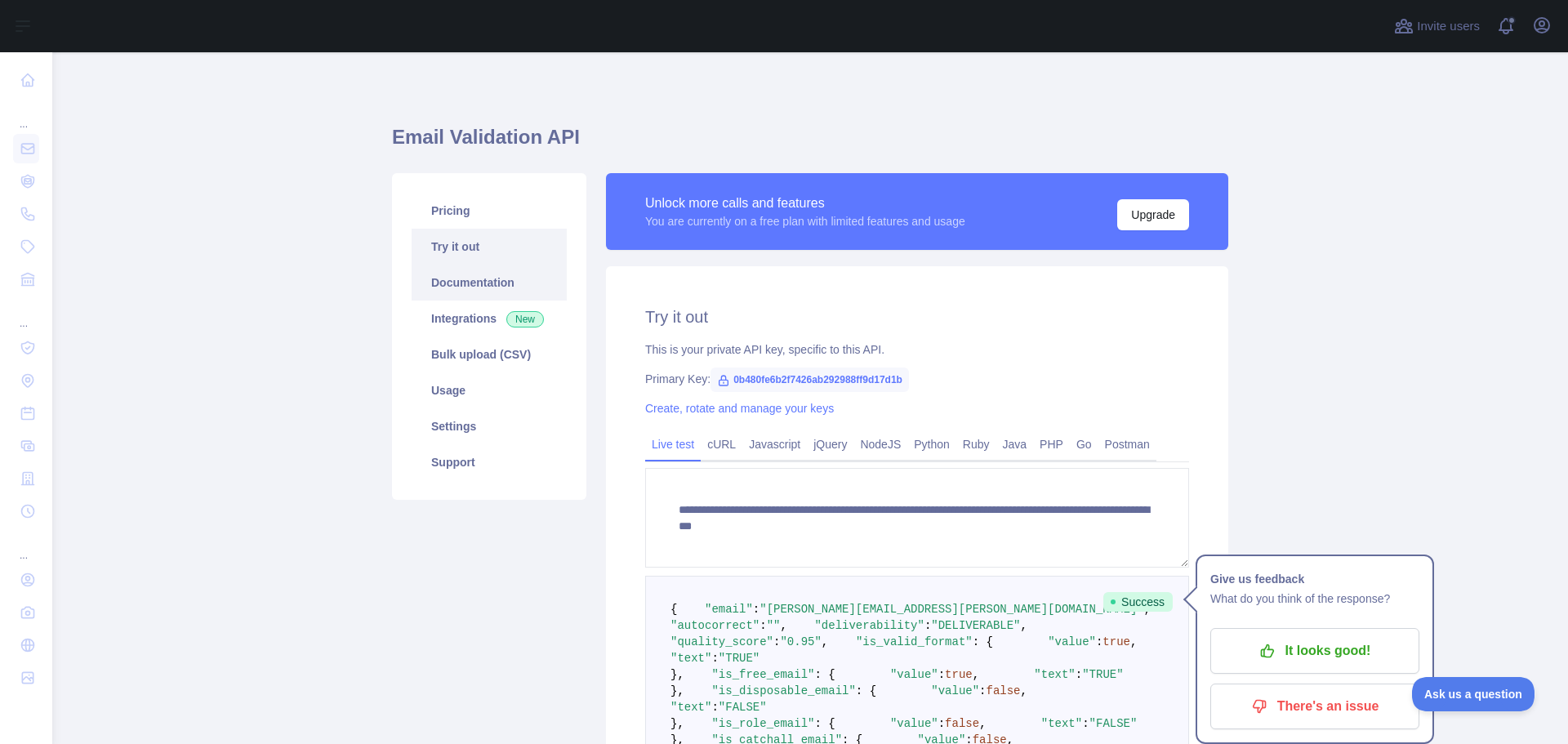
click at [445, 285] on link "Documentation" at bounding box center [489, 283] width 155 height 36
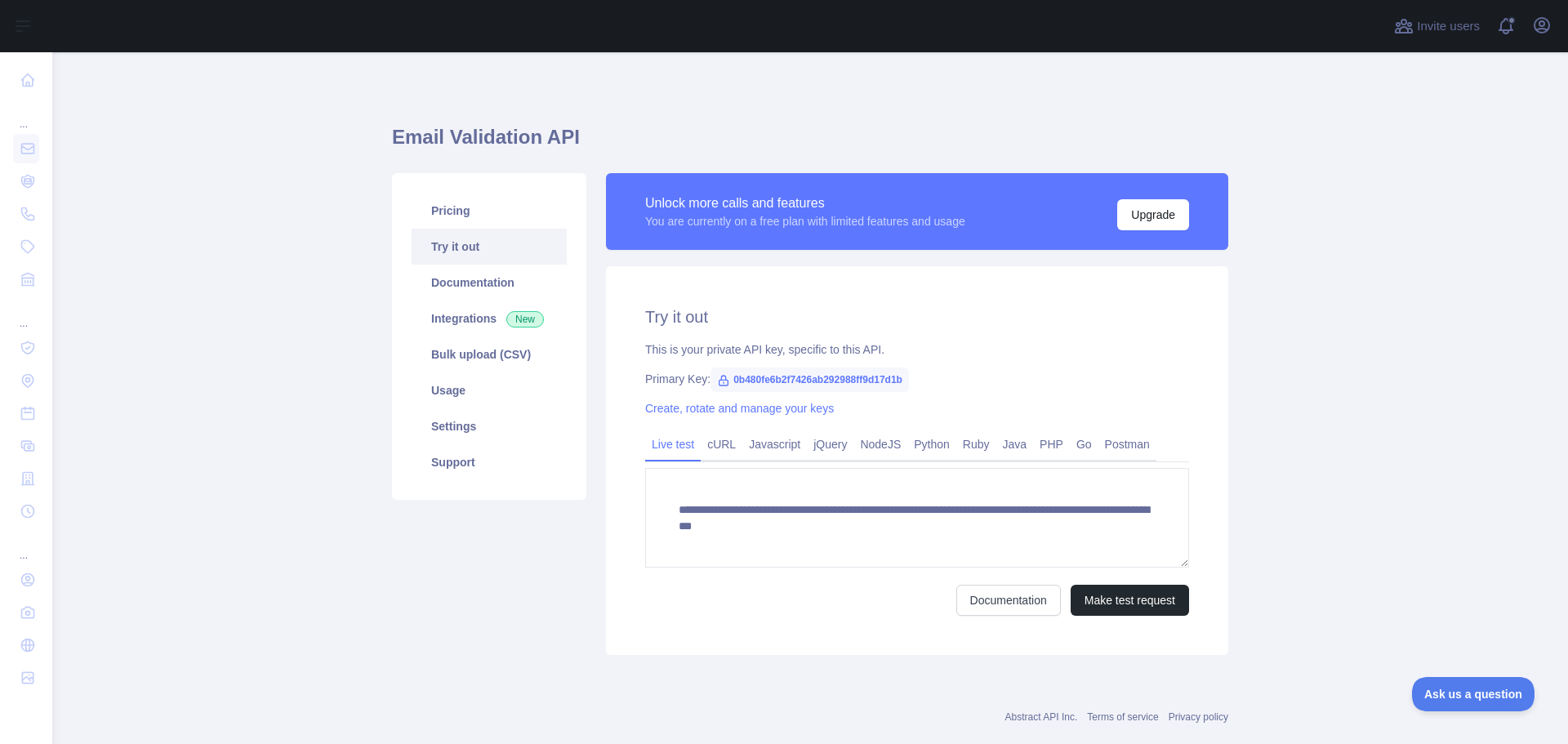
click at [803, 376] on span "0b480fe6b2f7426ab292988ff9d17d1b" at bounding box center [809, 380] width 198 height 24
click at [802, 375] on span "0b480fe6b2f7426ab292988ff9d17d1b" at bounding box center [809, 380] width 198 height 24
click at [822, 385] on span "0b480fe6b2f7426ab292988ff9d17d1b" at bounding box center [809, 380] width 198 height 24
click at [750, 368] on span "0b480fe6b2f7426ab292988ff9d17d1b" at bounding box center [809, 380] width 198 height 24
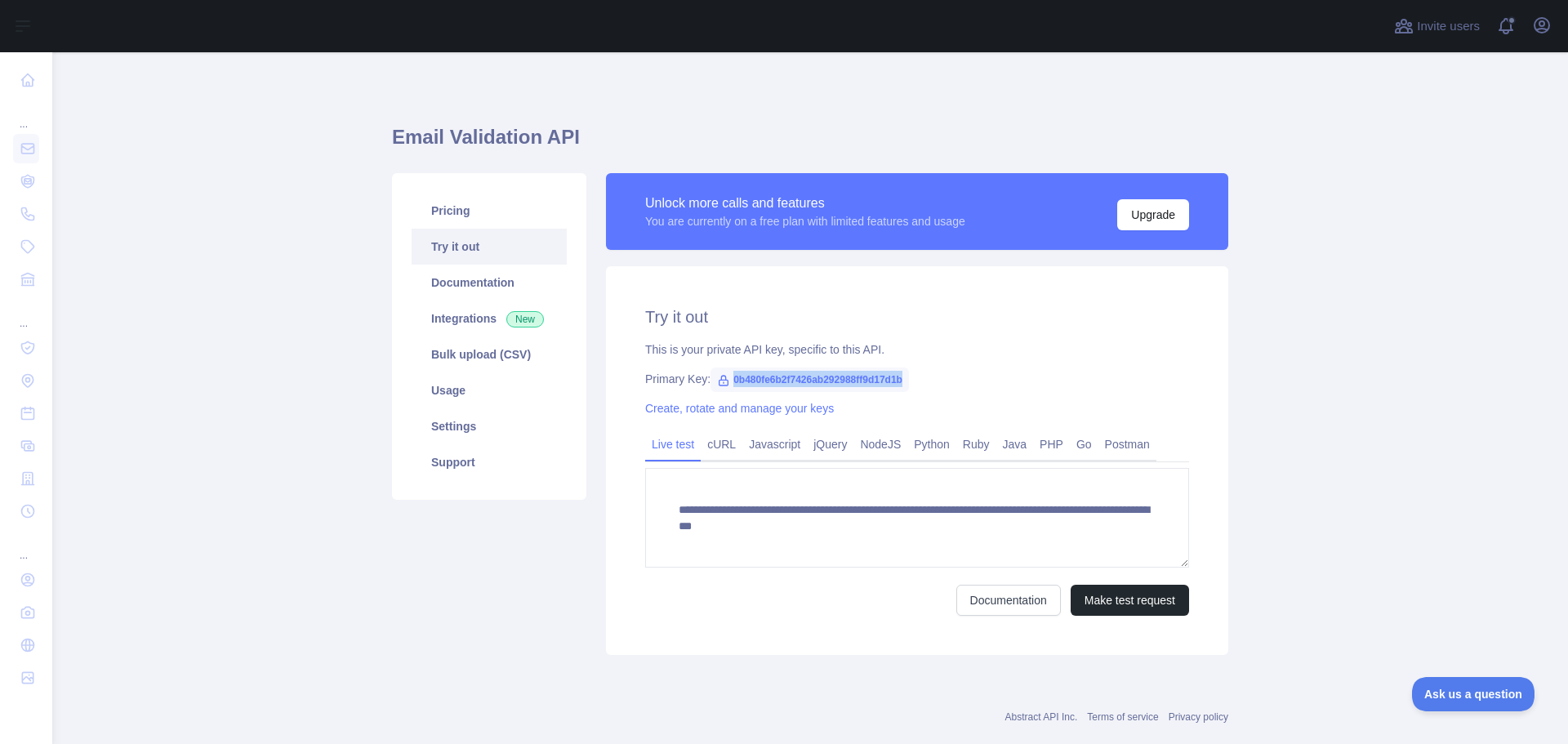
drag, startPoint x: 724, startPoint y: 378, endPoint x: 897, endPoint y: 385, distance: 173.1
click at [897, 385] on span "0b480fe6b2f7426ab292988ff9d17d1b" at bounding box center [809, 380] width 198 height 24
copy span "0b480fe6b2f7426ab292988ff9d17d1b"
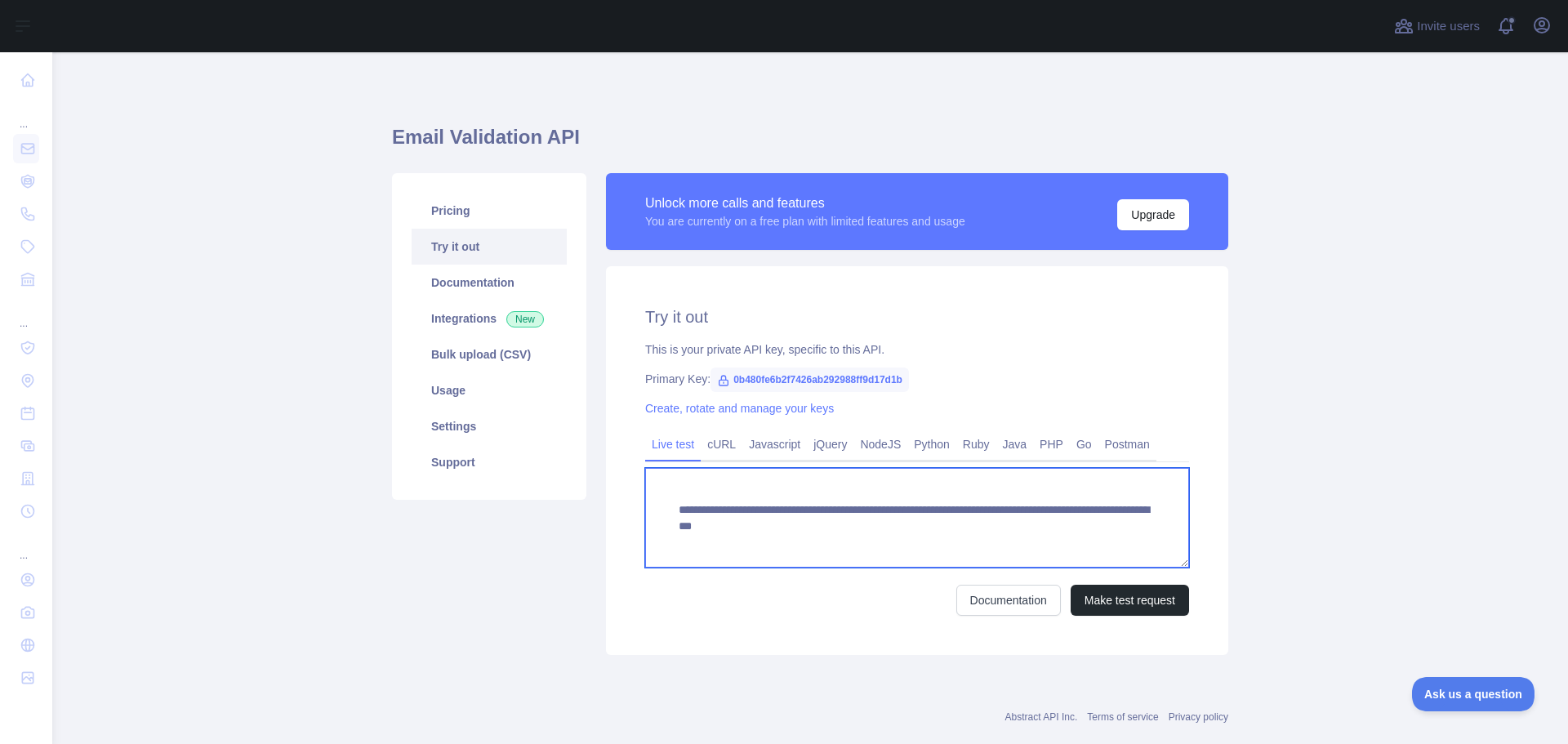
click at [716, 515] on textarea "**********" at bounding box center [917, 518] width 544 height 100
click at [717, 515] on textarea "**********" at bounding box center [917, 518] width 544 height 100
click at [756, 524] on textarea "**********" at bounding box center [917, 518] width 544 height 100
click at [754, 523] on textarea "**********" at bounding box center [917, 518] width 544 height 100
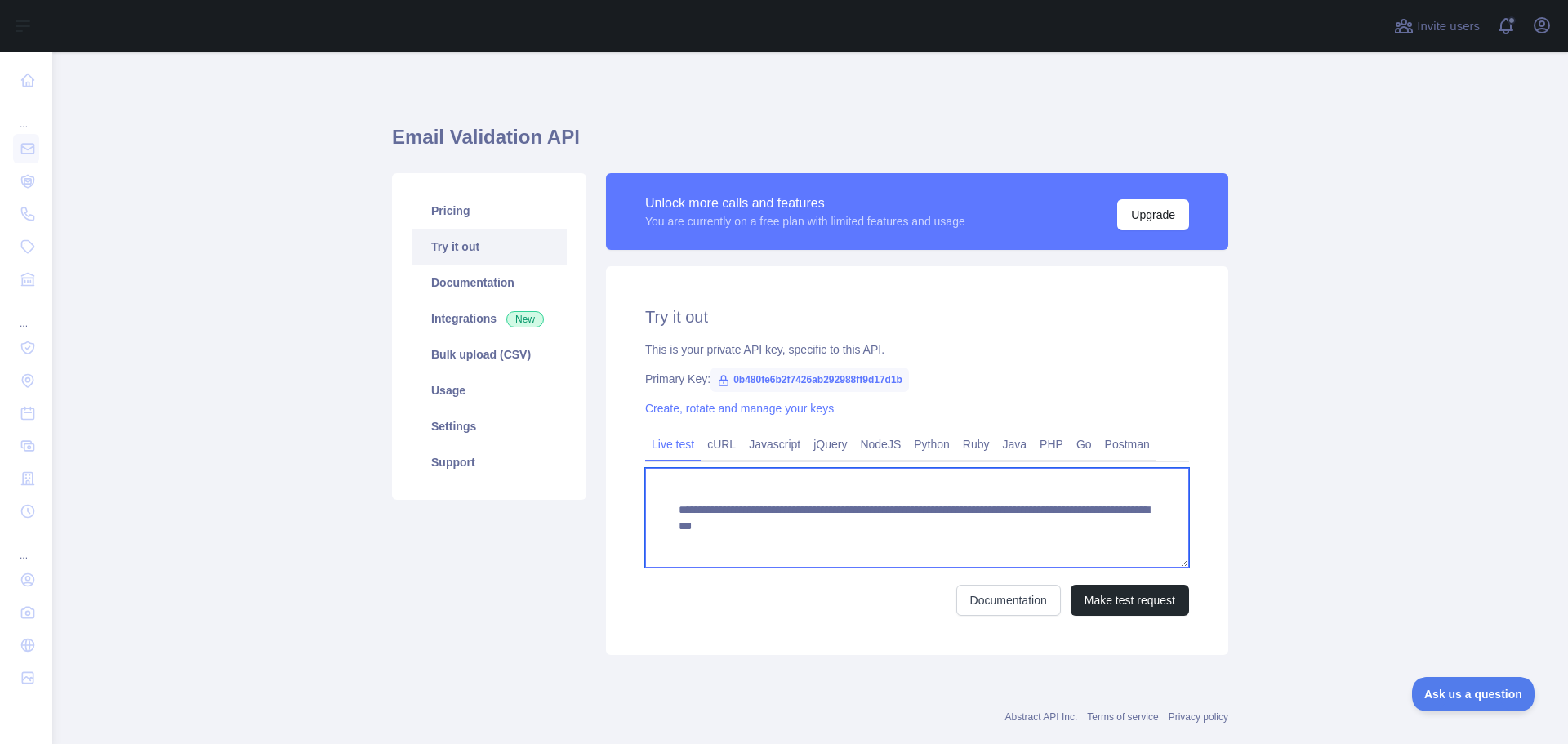
click at [754, 523] on textarea "**********" at bounding box center [917, 518] width 544 height 100
click at [782, 503] on textarea "**********" at bounding box center [917, 518] width 544 height 100
drag, startPoint x: 782, startPoint y: 503, endPoint x: 798, endPoint y: 515, distance: 20.0
click at [783, 503] on textarea "**********" at bounding box center [917, 518] width 544 height 100
click at [1104, 547] on textarea "**********" at bounding box center [917, 518] width 544 height 100
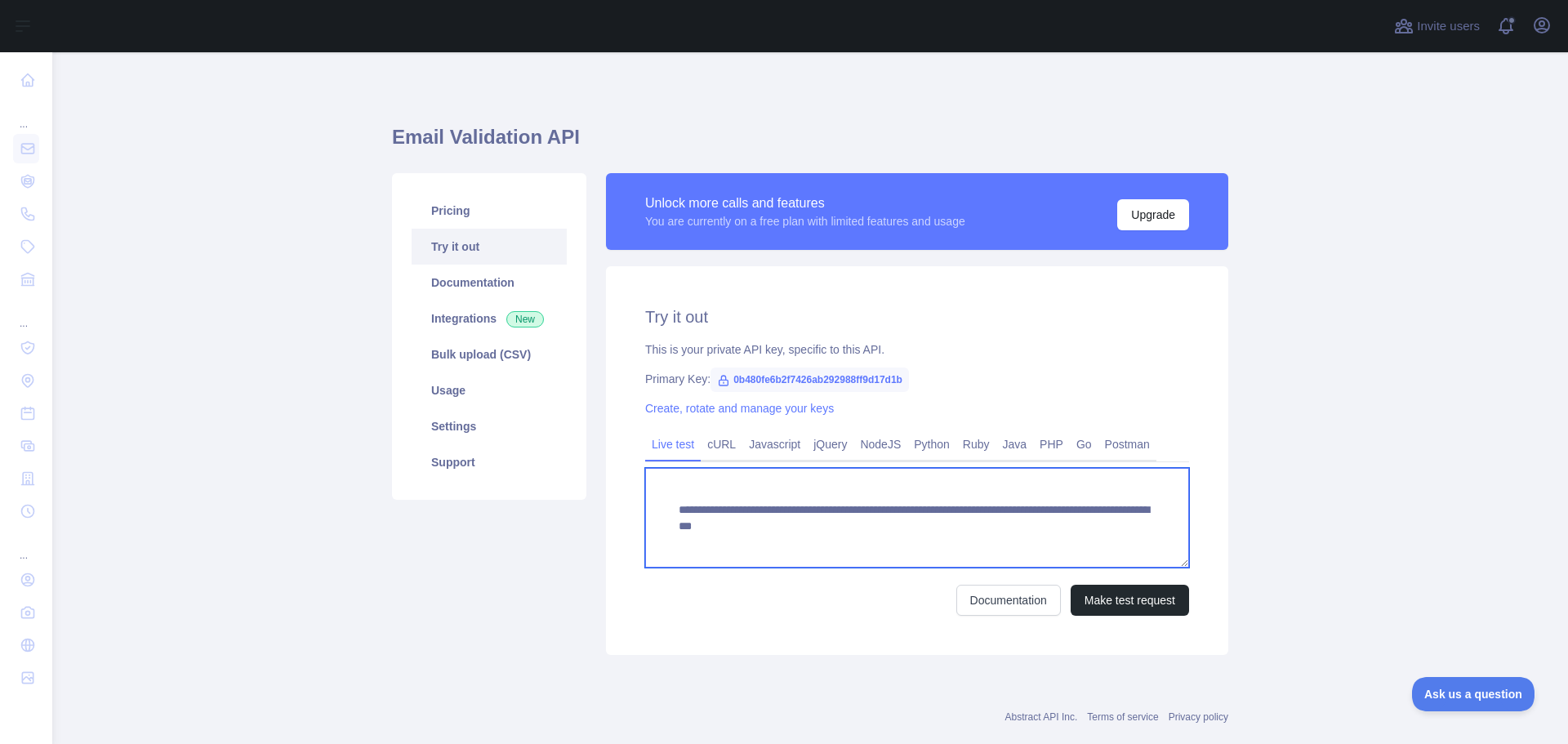
drag, startPoint x: 1120, startPoint y: 521, endPoint x: 671, endPoint y: 498, distance: 449.6
click at [671, 498] on textarea "**********" at bounding box center [917, 518] width 544 height 100
